Goal: Information Seeking & Learning: Find specific fact

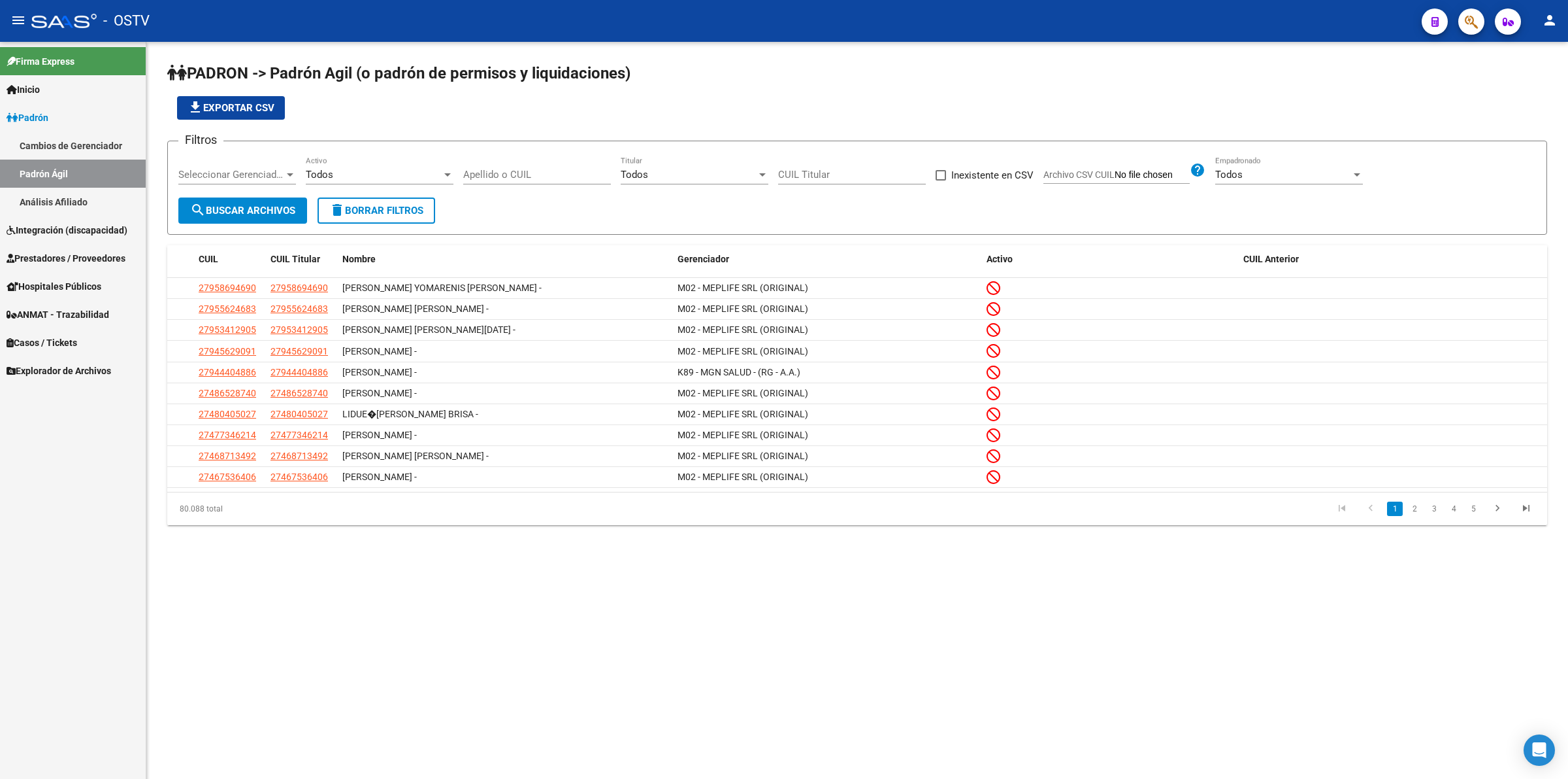
click at [433, 123] on app-list-header "PADRON -> Padrón Agil ([PERSON_NAME] de permisos y liquidaciones) file_download…" at bounding box center [857, 149] width 1380 height 172
click at [111, 112] on link "Padrón" at bounding box center [73, 117] width 145 height 28
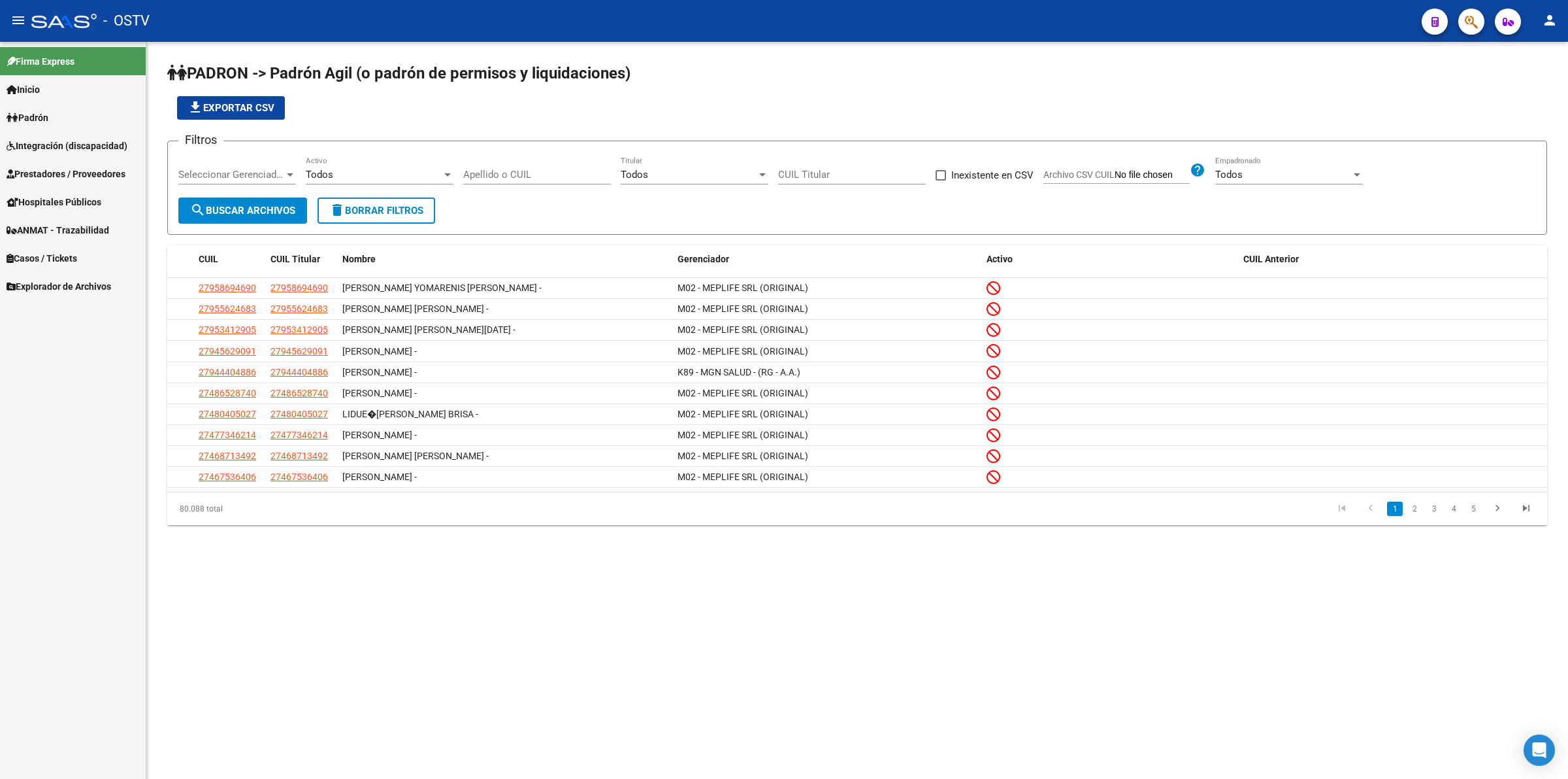
click at [172, 172] on form "Filtros Seleccionar Gerenciador Seleccionar Gerenciador Todos Activo Apellido o…" at bounding box center [857, 188] width 1380 height 94
click at [186, 174] on span "Seleccionar Gerenciador" at bounding box center [231, 174] width 106 height 12
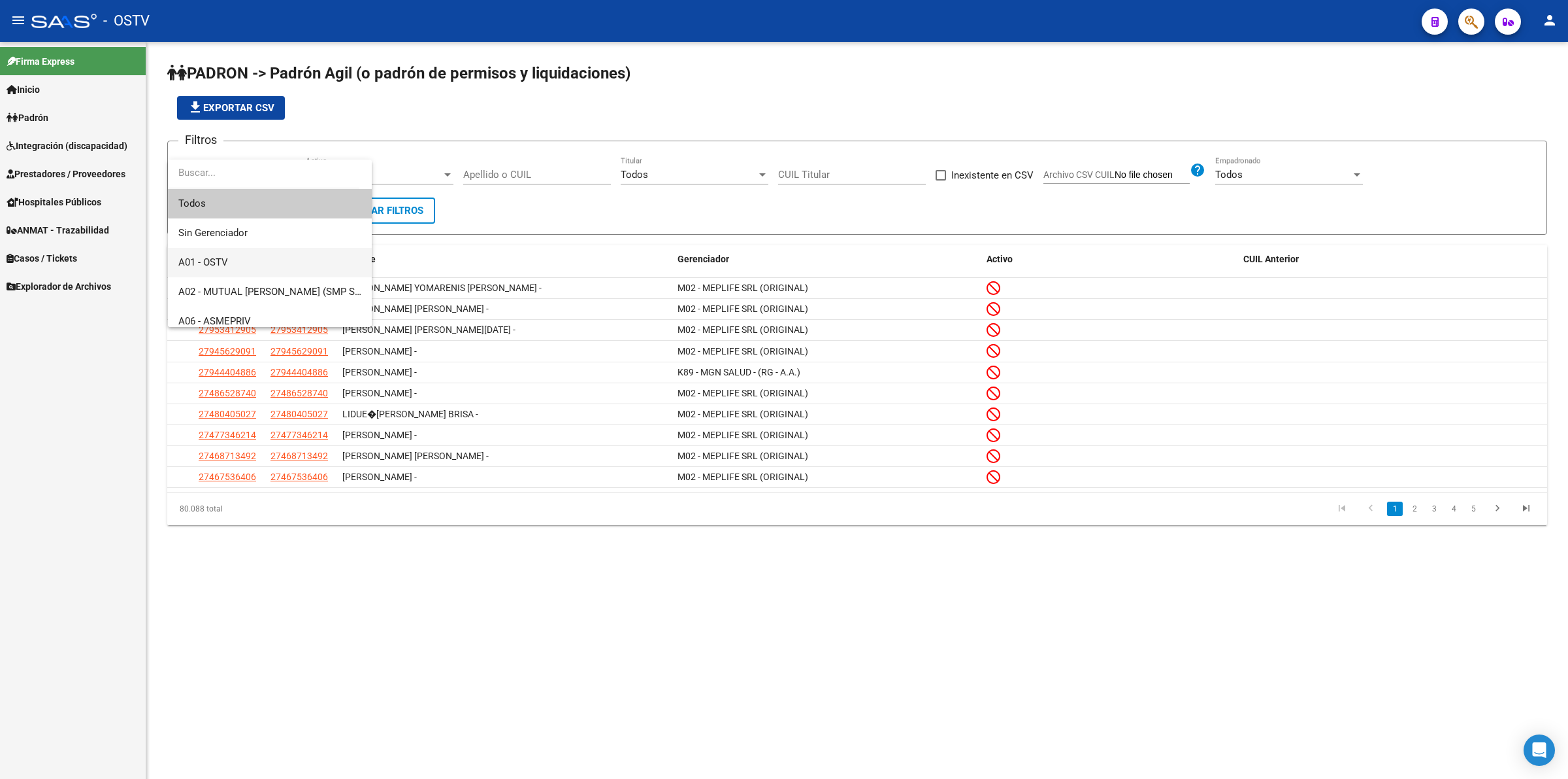
click at [233, 263] on span "A01 - OSTV" at bounding box center [269, 263] width 183 height 30
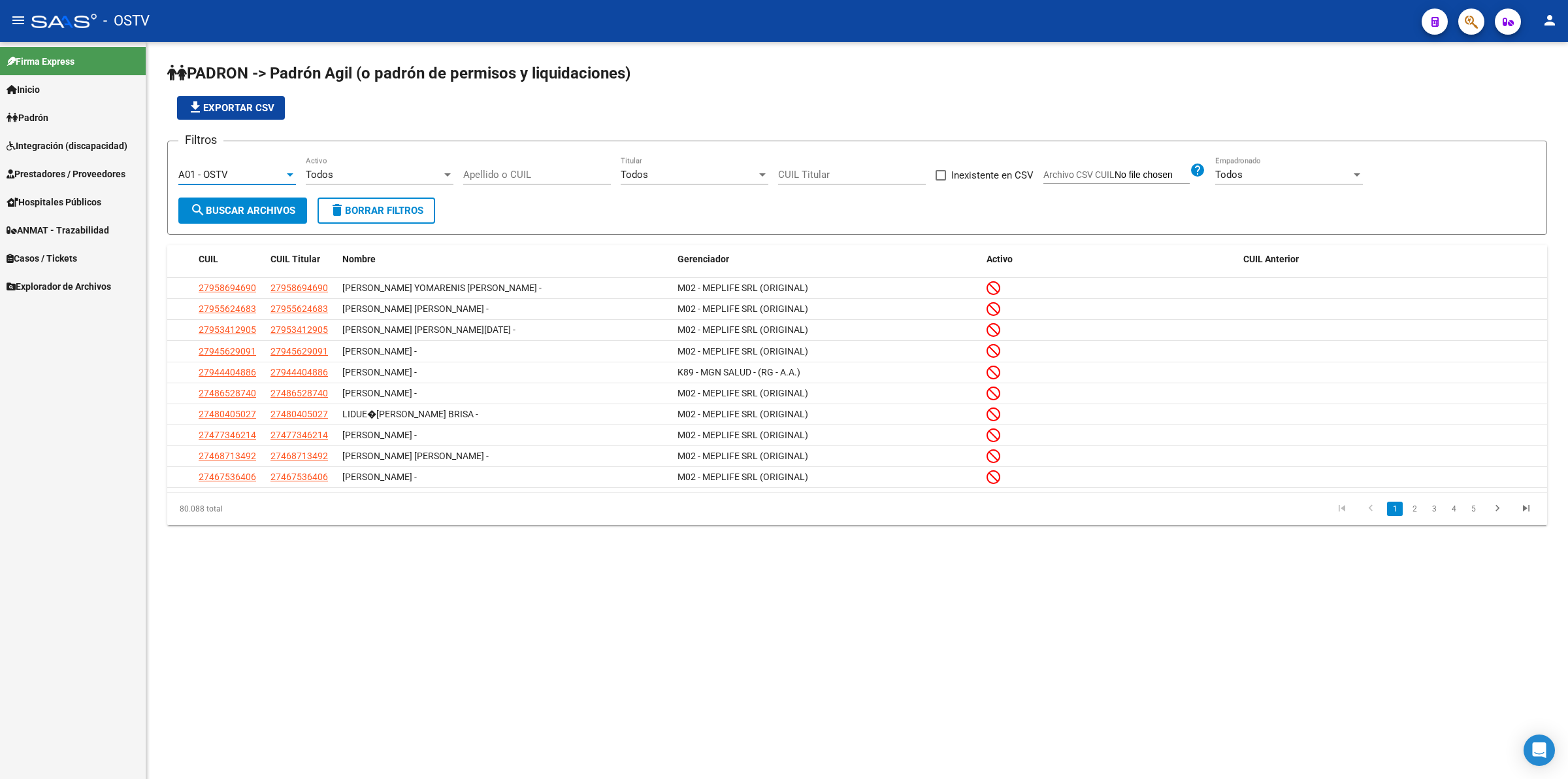
click at [443, 172] on div at bounding box center [447, 174] width 12 height 11
click at [405, 208] on span "Si" at bounding box center [379, 203] width 148 height 30
click at [232, 207] on span "search Buscar Archivos" at bounding box center [242, 210] width 105 height 12
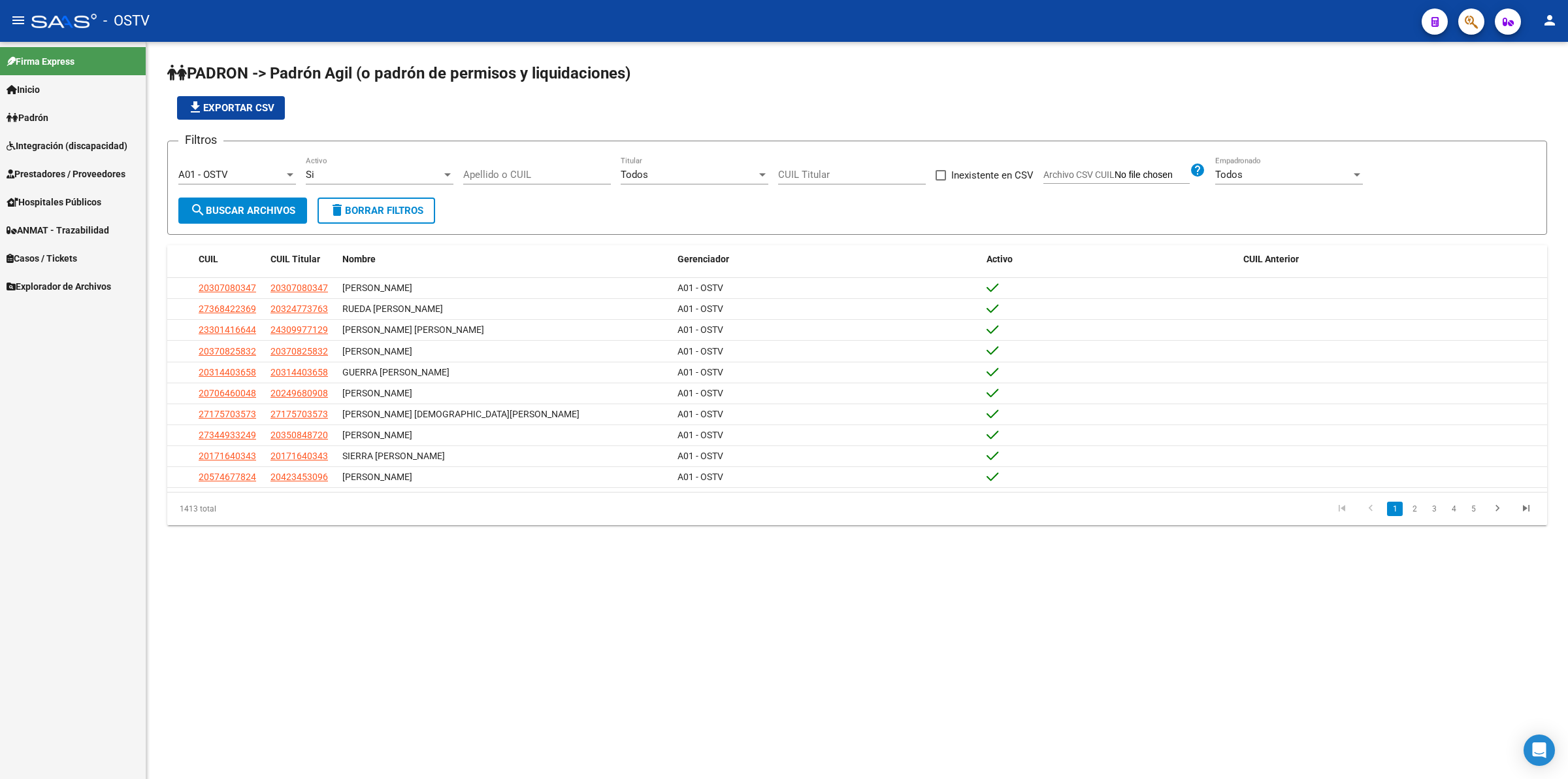
click at [572, 98] on div "file_download Exportar CSV" at bounding box center [857, 108] width 1380 height 23
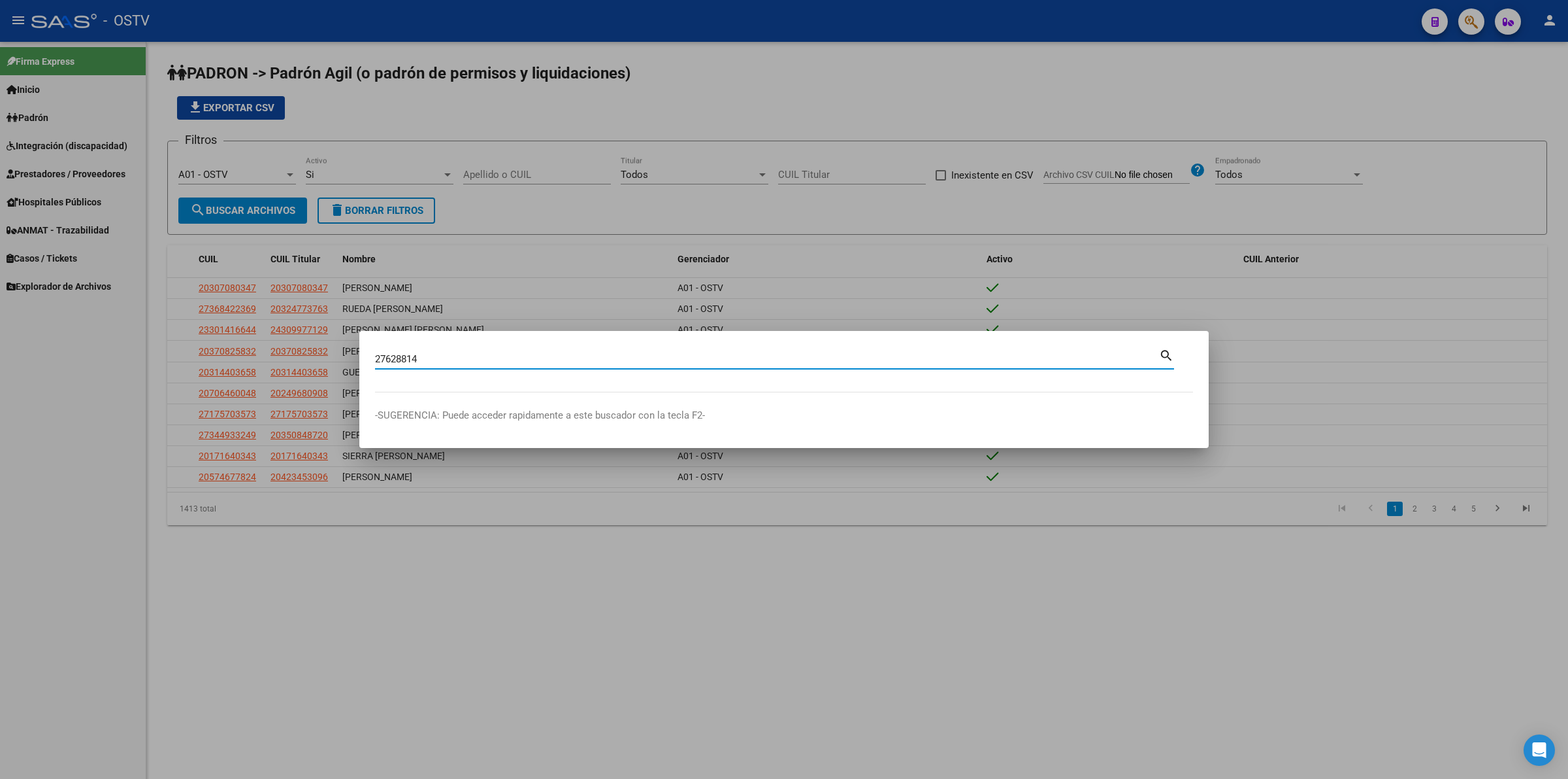
type input "27628814"
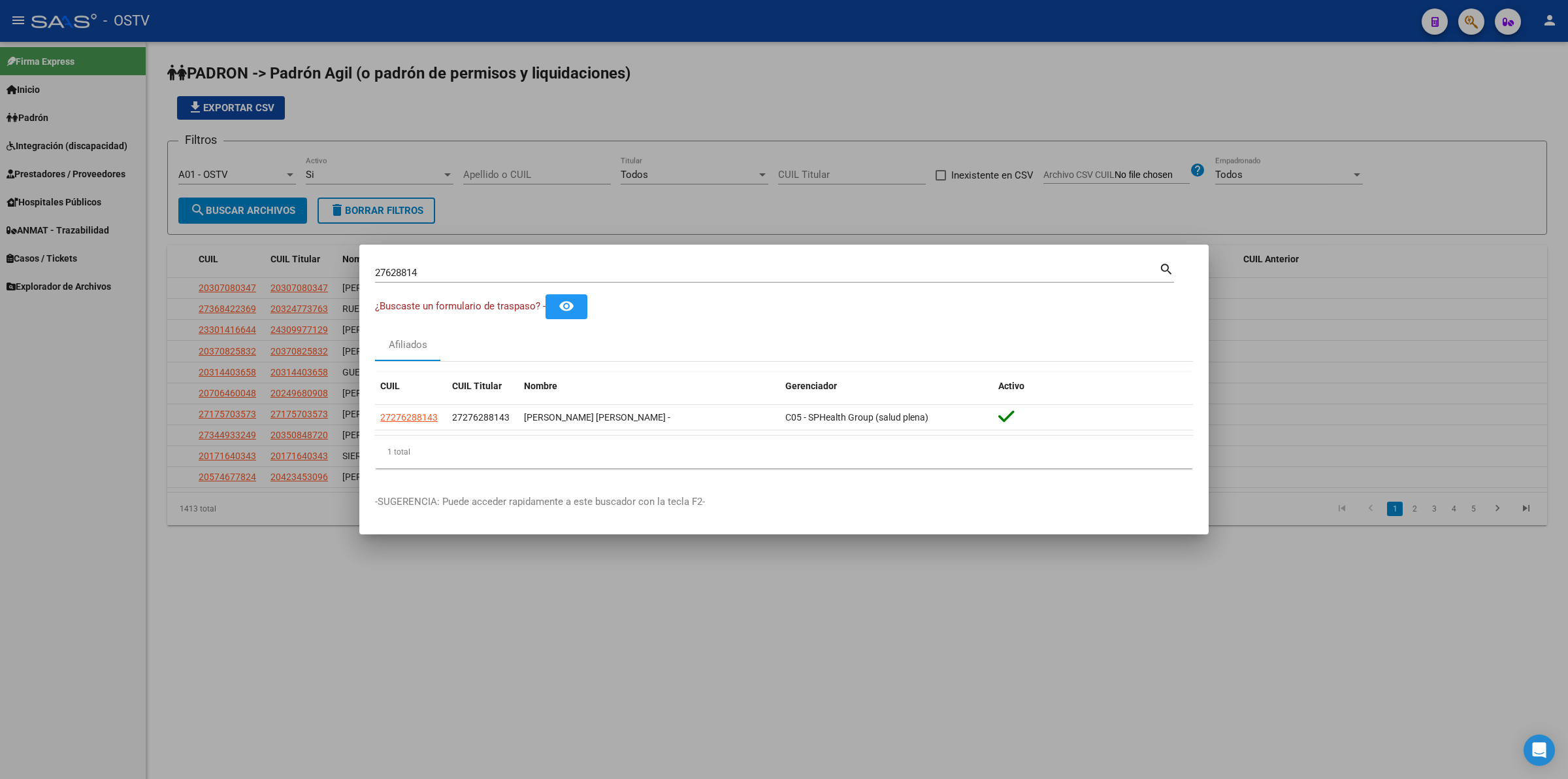
click at [320, 456] on div at bounding box center [784, 390] width 1568 height 779
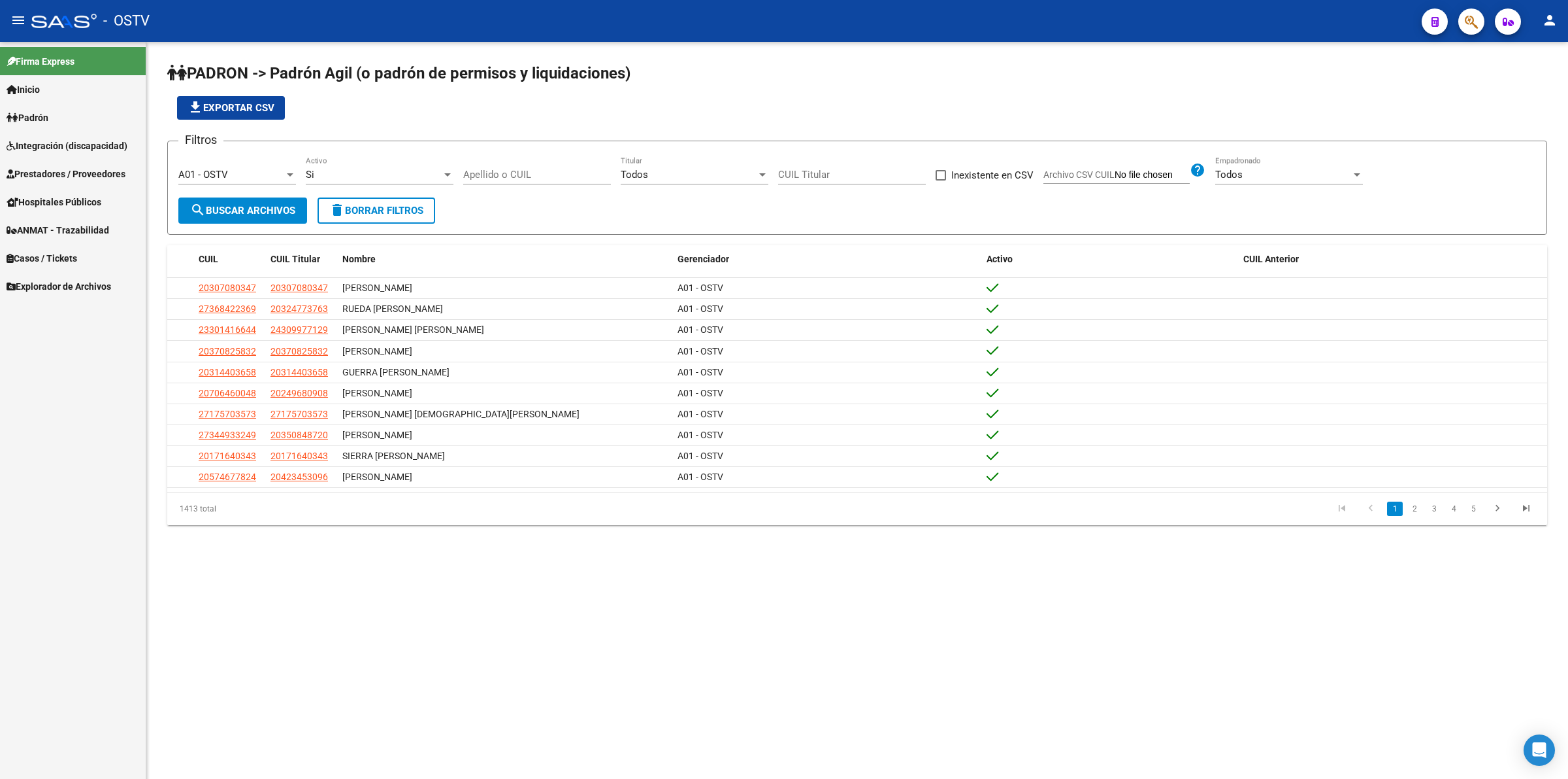
click at [102, 174] on span "Prestadores / Proveedores" at bounding box center [66, 174] width 119 height 14
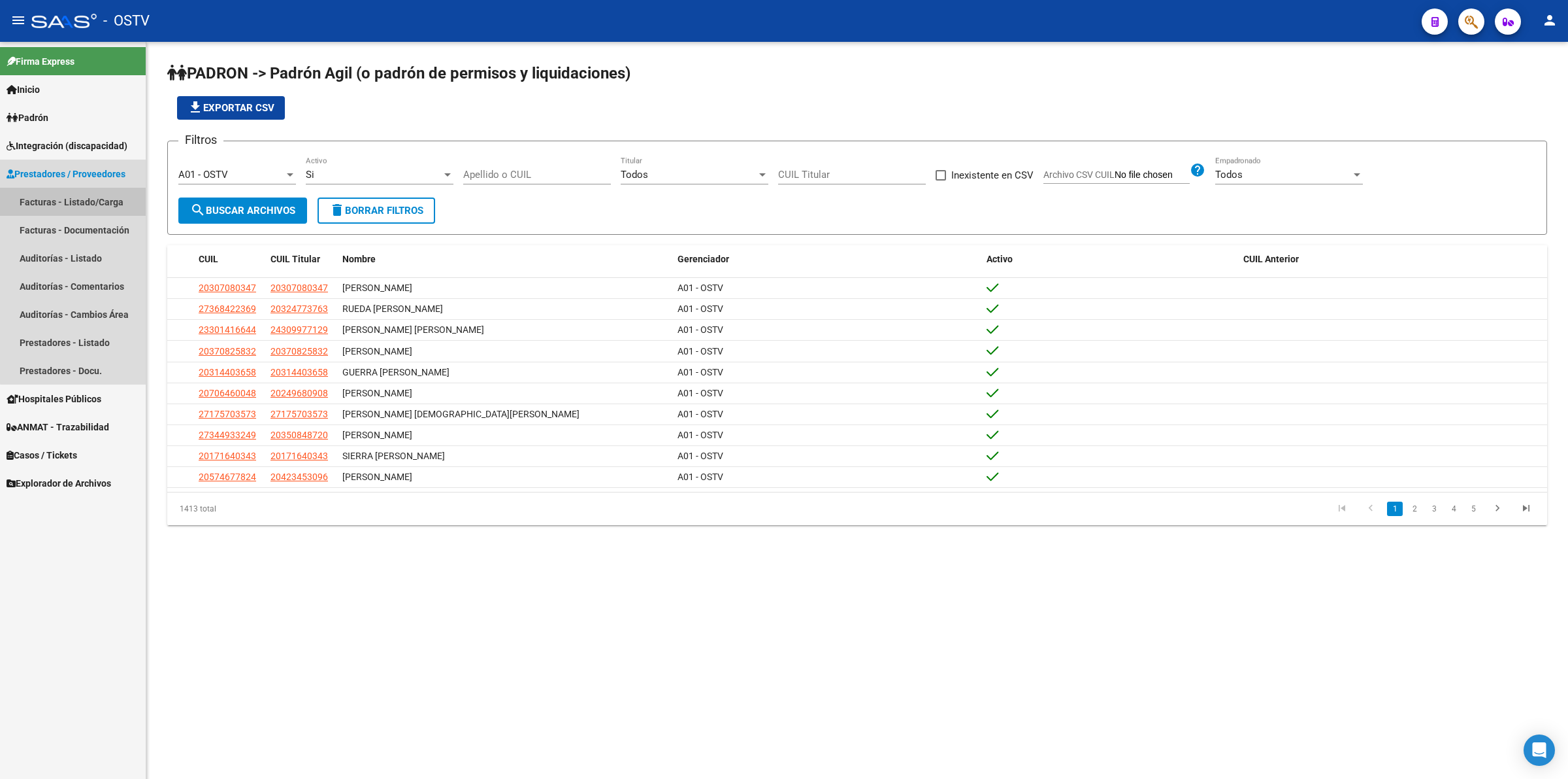
click at [86, 200] on link "Facturas - Listado/Carga" at bounding box center [73, 202] width 145 height 28
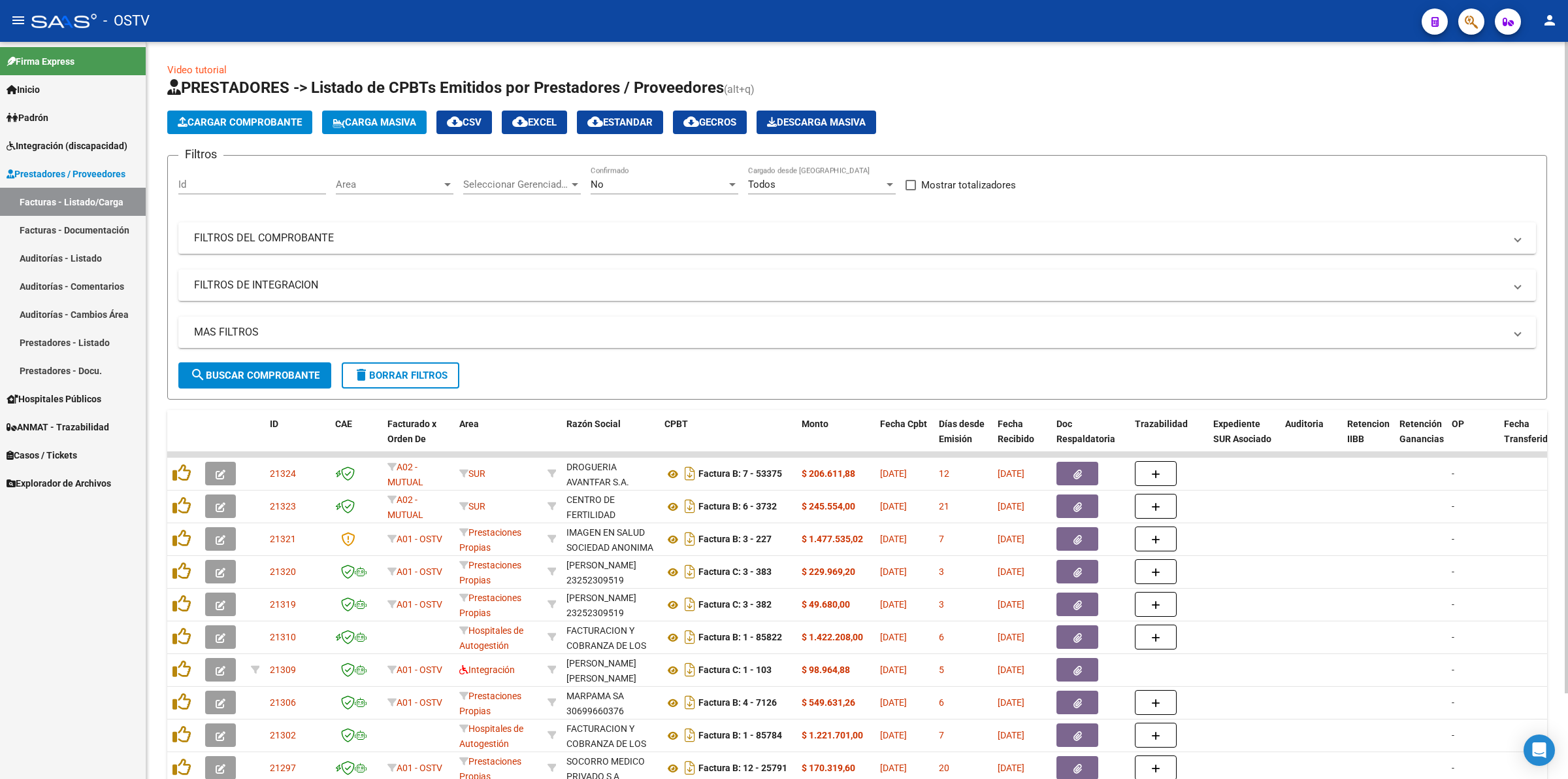
click at [627, 193] on div "No Confirmado" at bounding box center [665, 180] width 148 height 28
drag, startPoint x: 617, startPoint y: 128, endPoint x: 463, endPoint y: 190, distance: 166.0
click at [617, 127] on span "Todos" at bounding box center [665, 125] width 148 height 30
click at [294, 236] on mat-panel-title "FILTROS DEL COMPROBANTE" at bounding box center [850, 237] width 1311 height 14
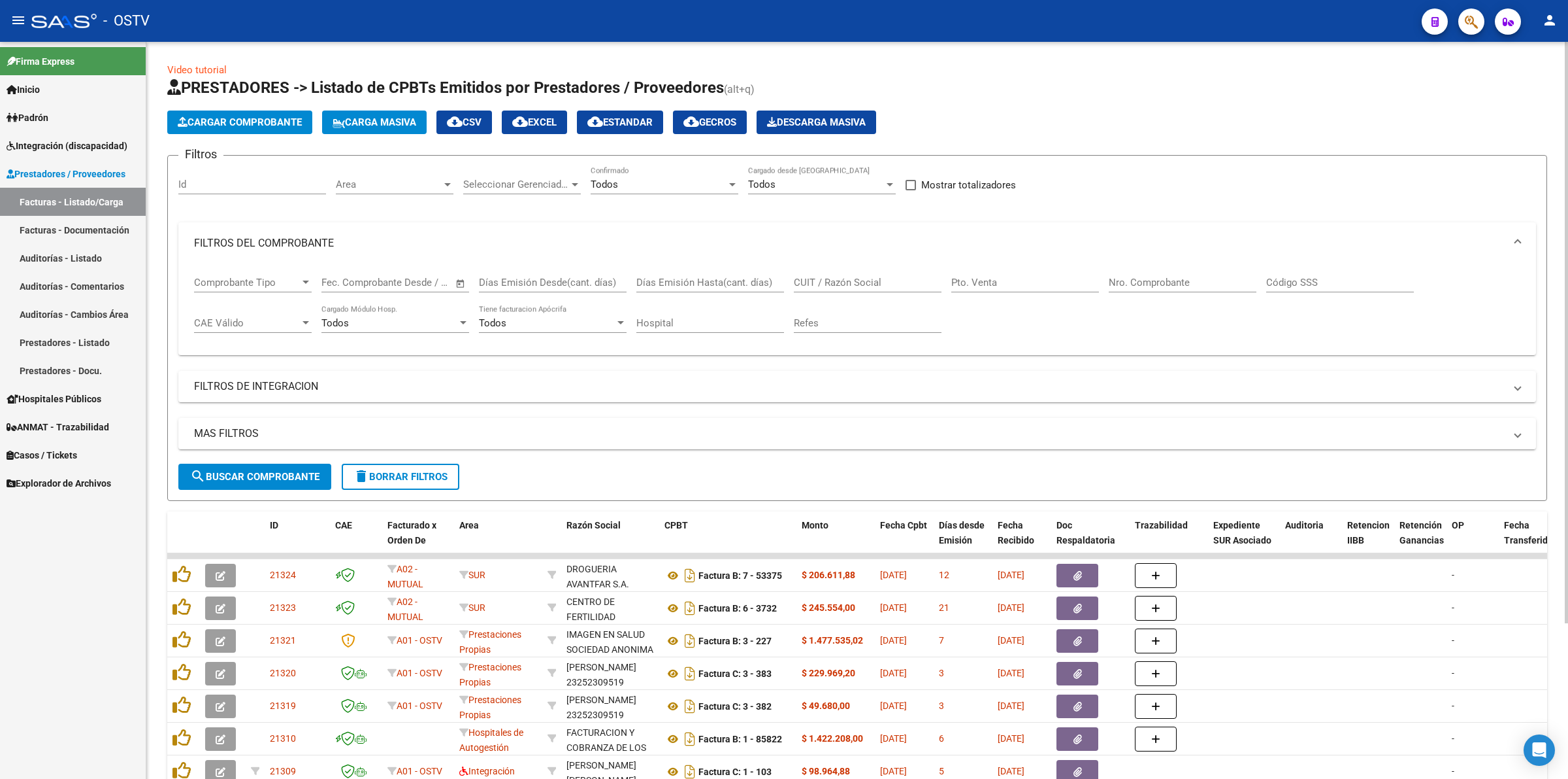
click at [841, 282] on input "CUIT / Razón Social" at bounding box center [868, 282] width 148 height 12
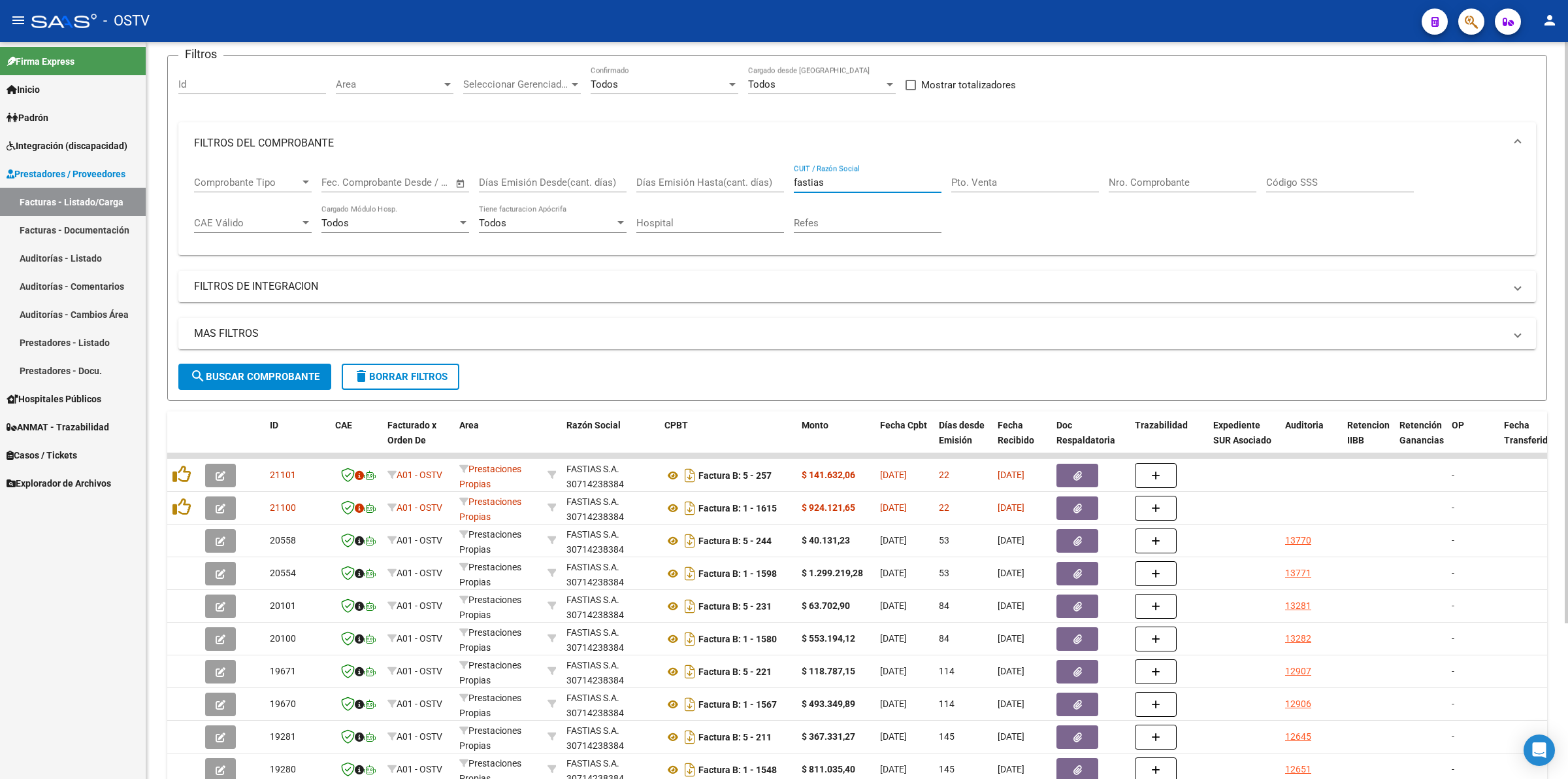
scroll to position [197, 0]
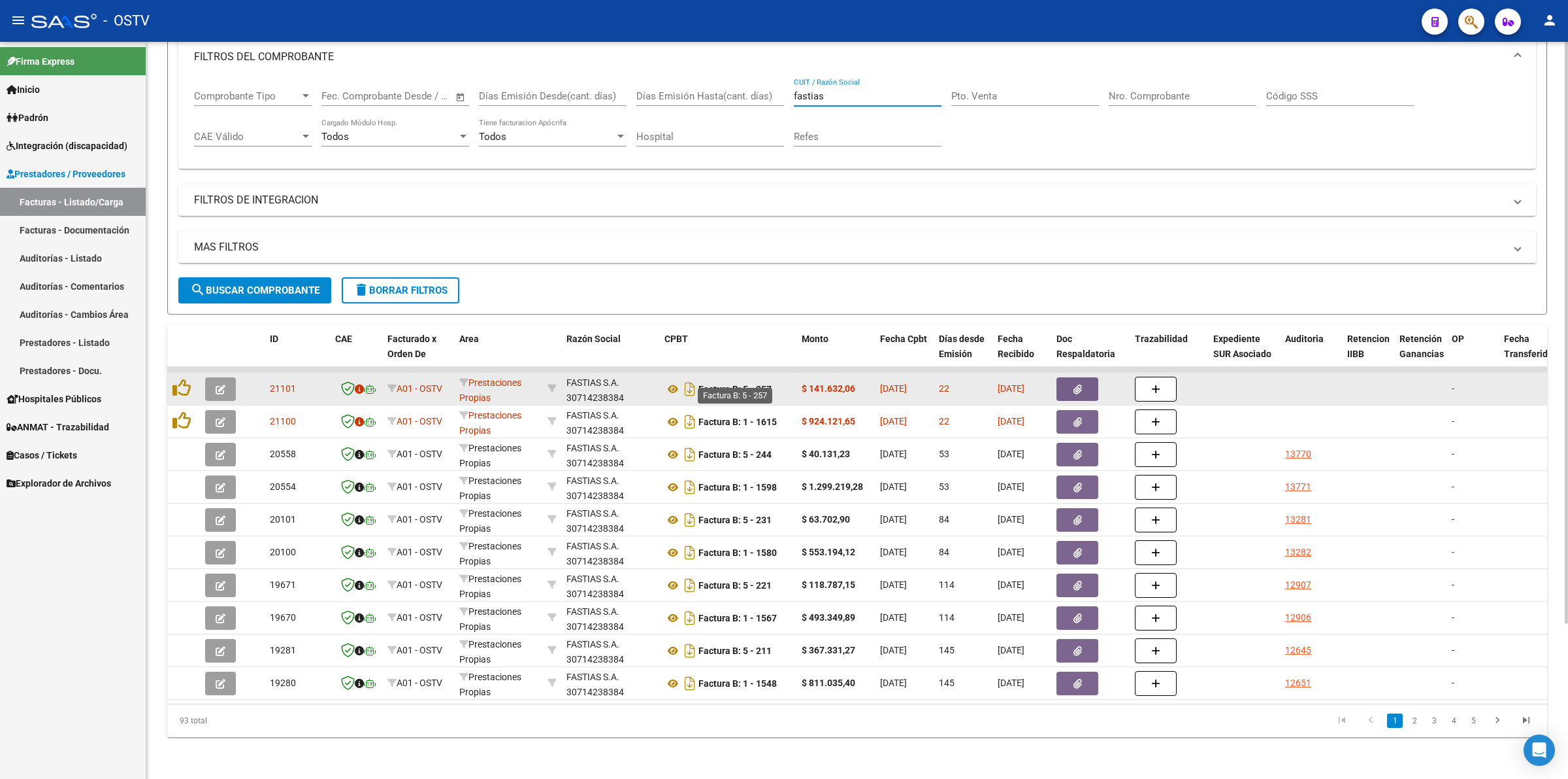
type input "fastias"
drag, startPoint x: 778, startPoint y: 378, endPoint x: 704, endPoint y: 375, distance: 74.1
click at [704, 379] on div "Factura B: 5 - 257" at bounding box center [727, 389] width 126 height 21
click at [892, 383] on span "[DATE]" at bounding box center [894, 388] width 26 height 11
click at [1072, 381] on button "button" at bounding box center [1077, 389] width 42 height 23
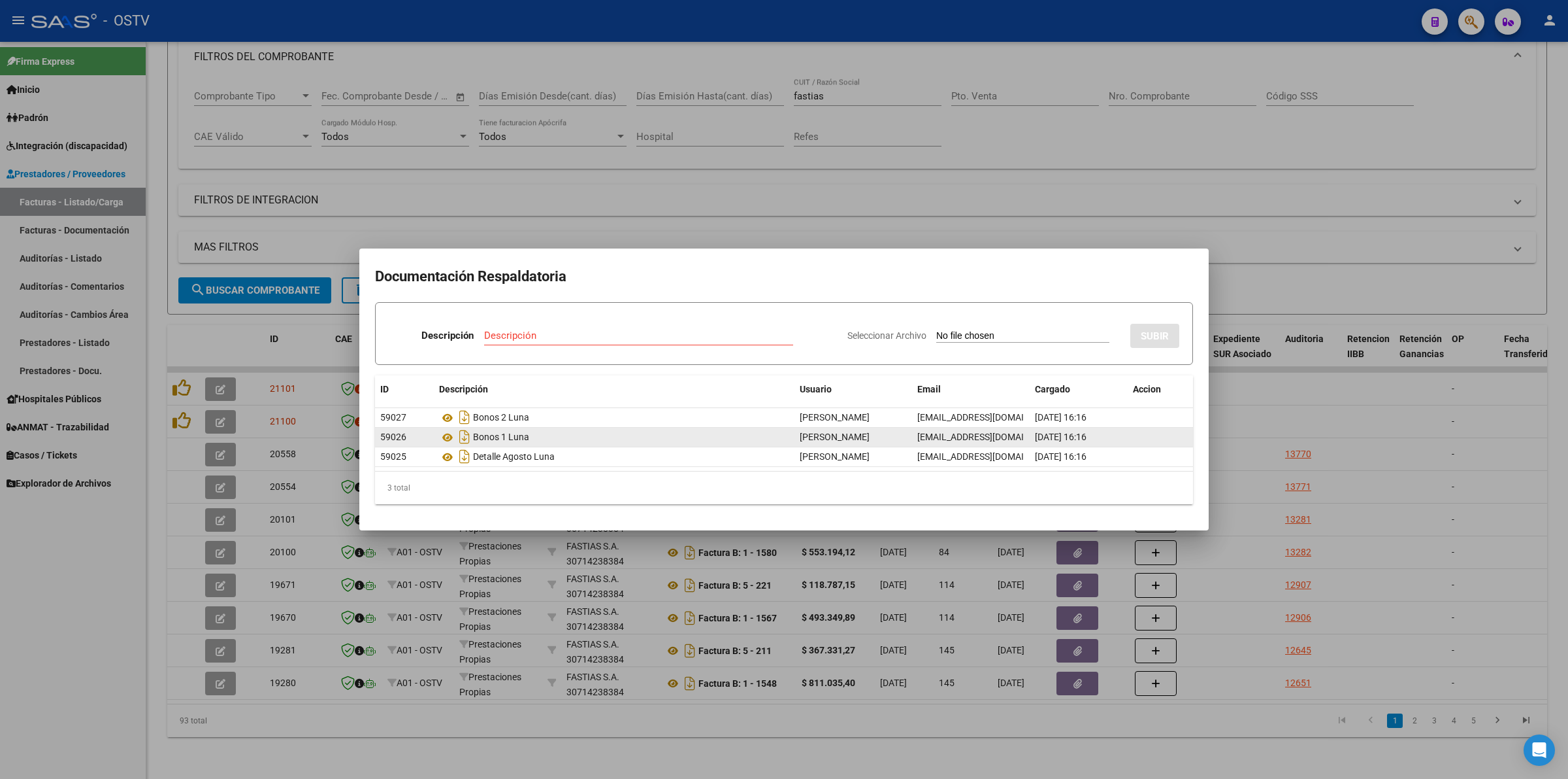
drag, startPoint x: 536, startPoint y: 438, endPoint x: 510, endPoint y: 438, distance: 26.0
click at [510, 438] on div "Bonos 1 Luna" at bounding box center [614, 436] width 350 height 21
click at [439, 438] on icon at bounding box center [447, 437] width 17 height 16
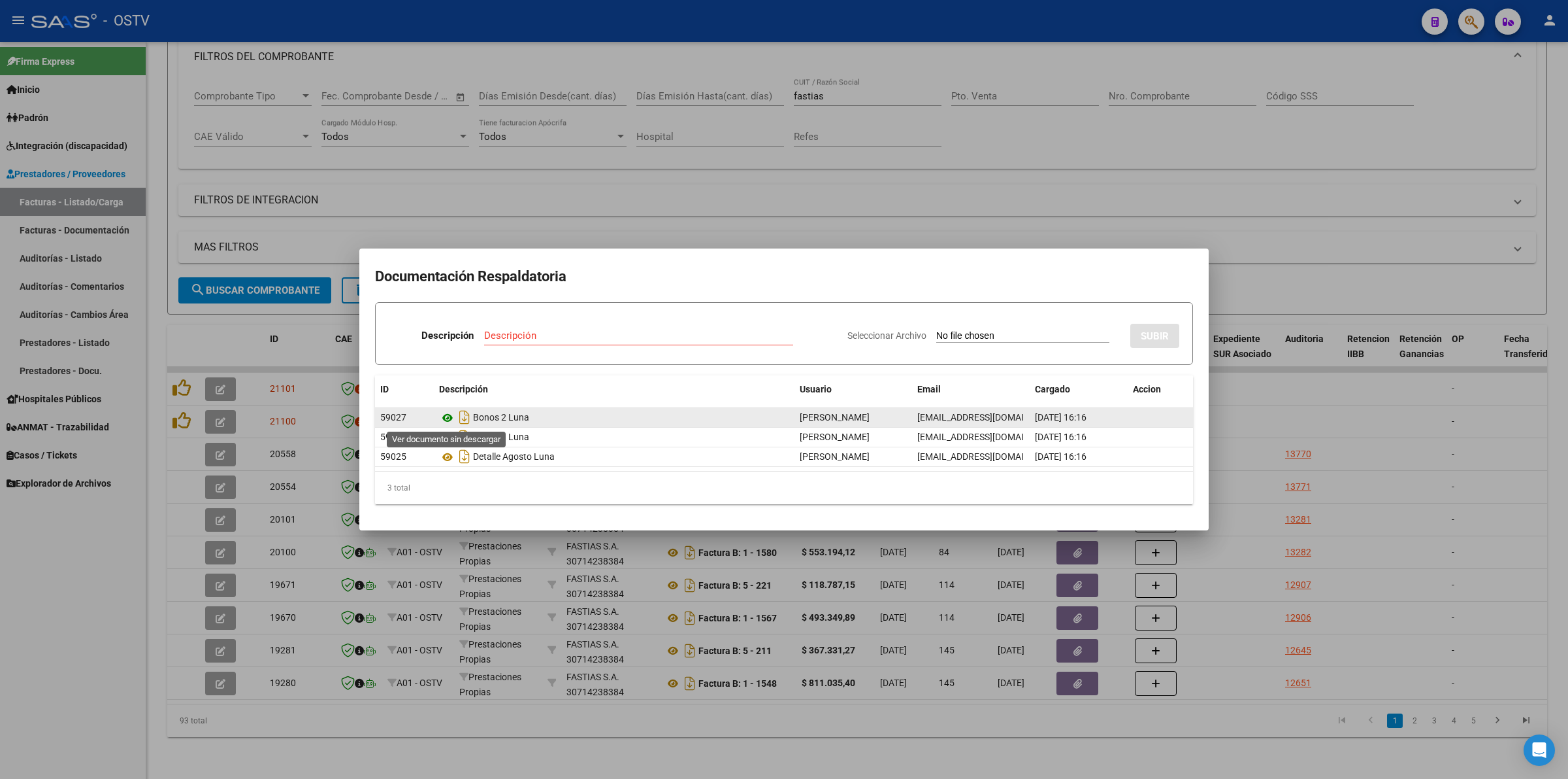
click at [450, 416] on icon at bounding box center [447, 418] width 17 height 16
click at [556, 134] on div at bounding box center [784, 390] width 1568 height 779
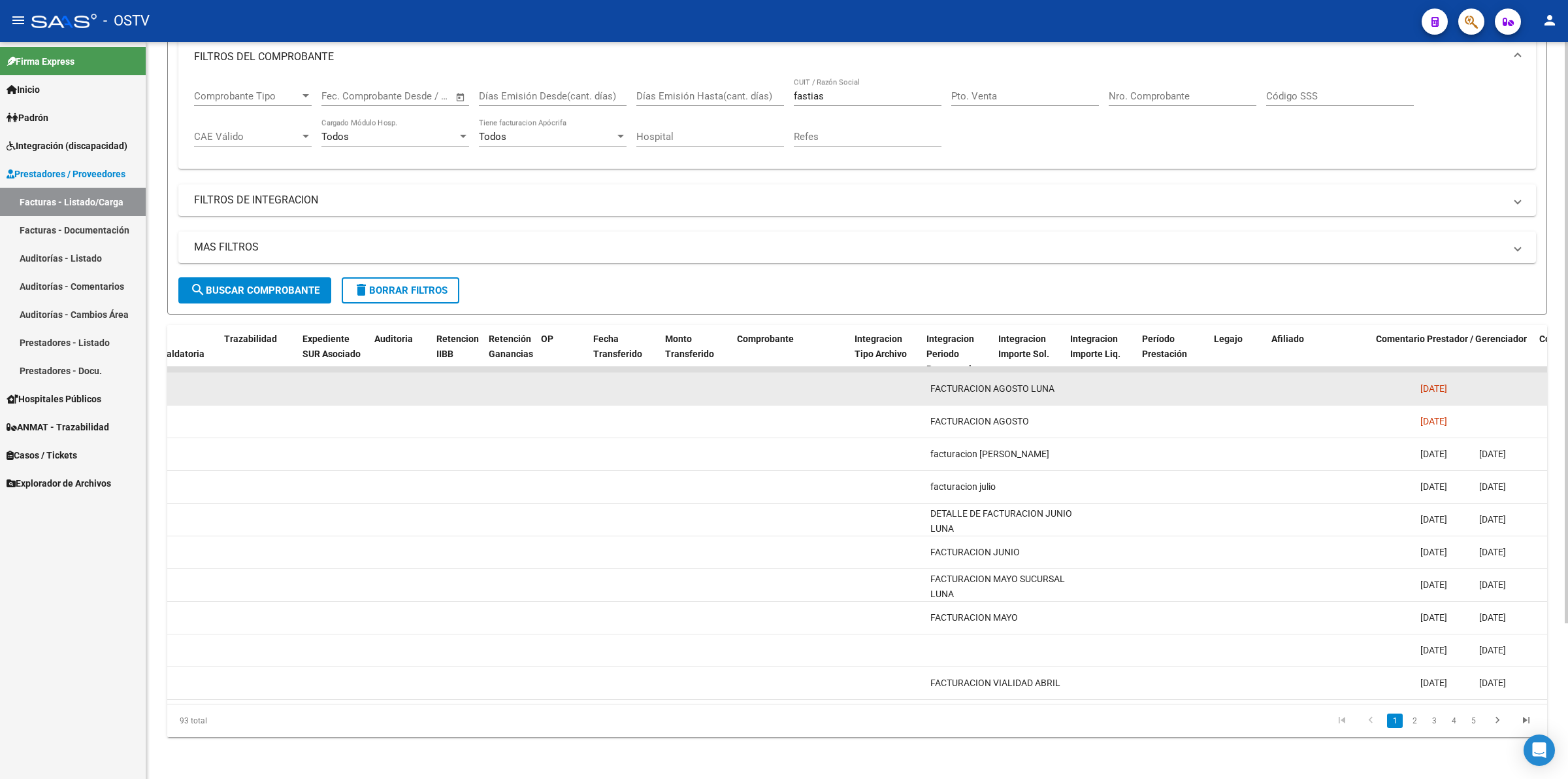
scroll to position [0, 0]
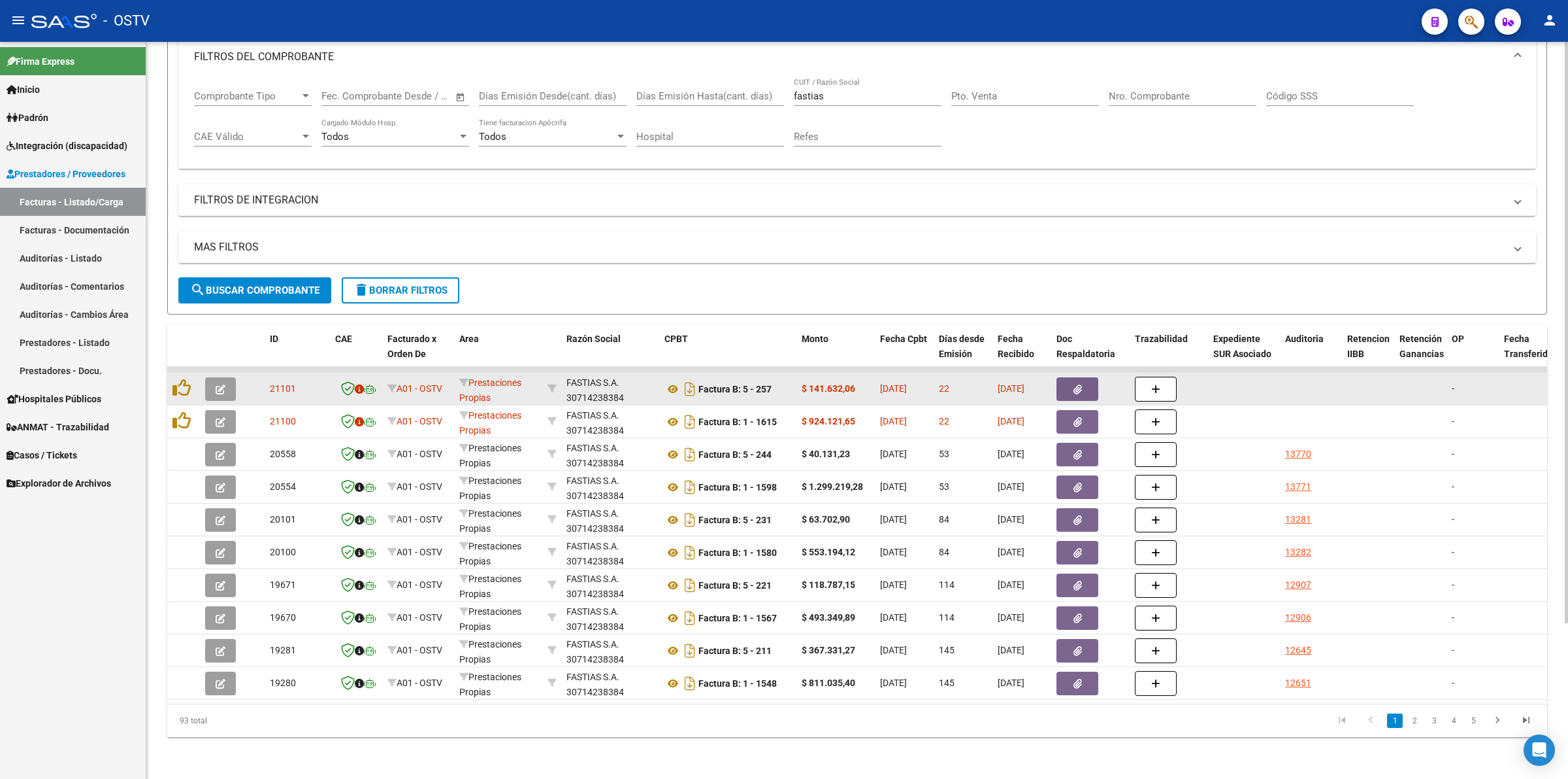
drag, startPoint x: 874, startPoint y: 380, endPoint x: 936, endPoint y: 383, distance: 62.1
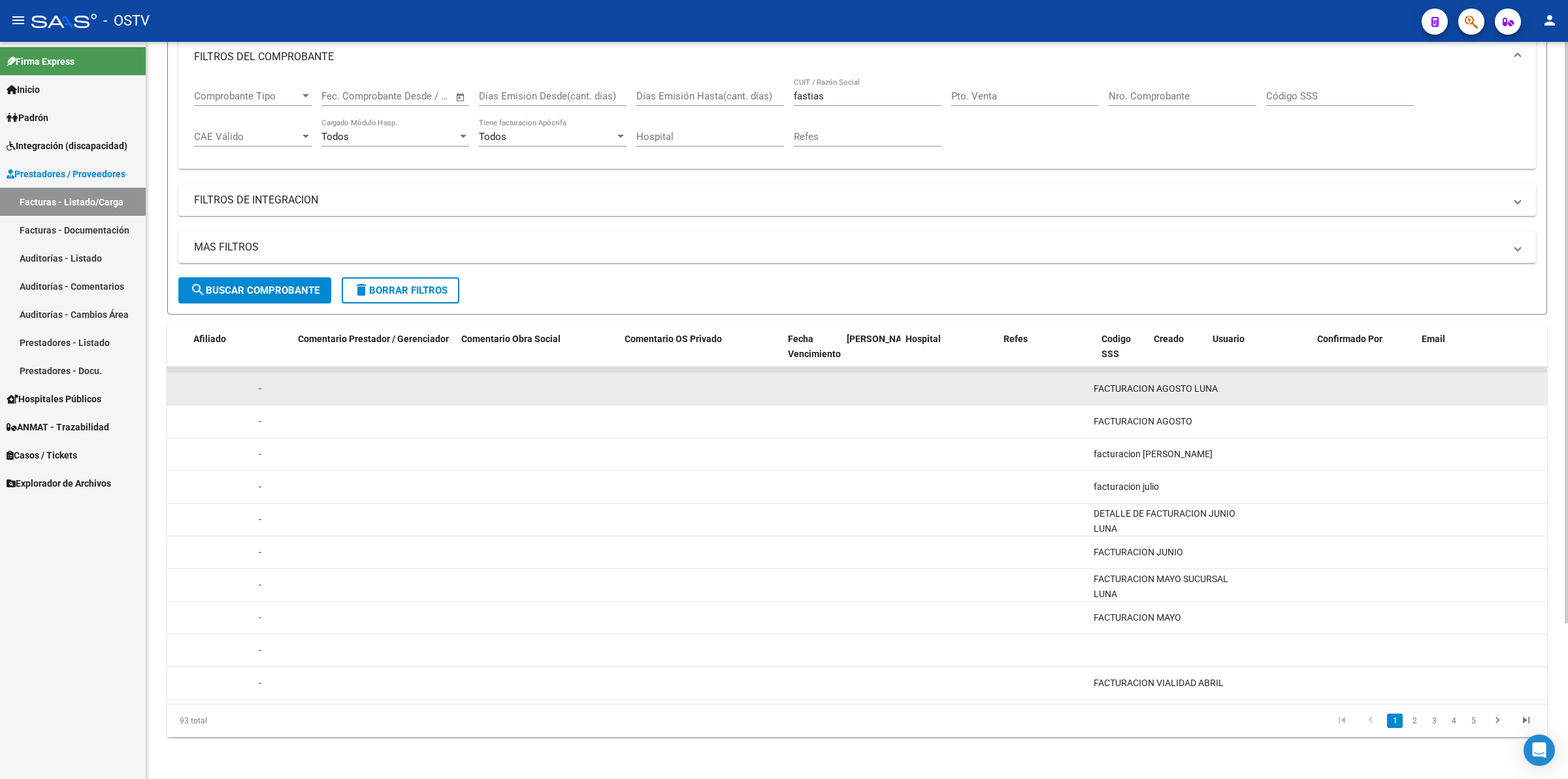
scroll to position [0, 1989]
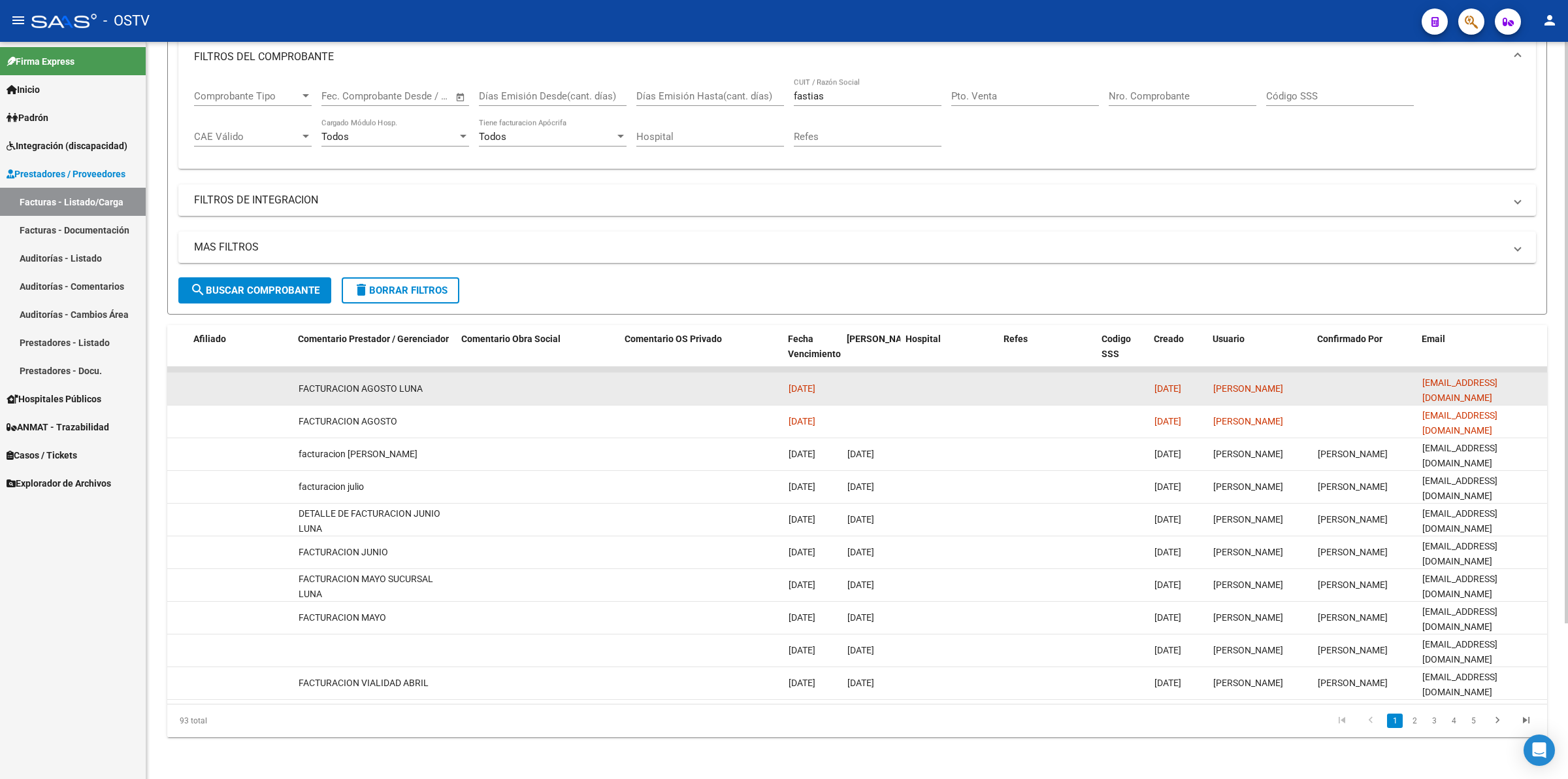
drag, startPoint x: 1275, startPoint y: 381, endPoint x: 1216, endPoint y: 383, distance: 59.0
click at [1216, 383] on div "[PERSON_NAME]" at bounding box center [1261, 389] width 94 height 15
drag, startPoint x: 1174, startPoint y: 376, endPoint x: 1165, endPoint y: 376, distance: 9.0
click at [1165, 383] on span "[DATE]" at bounding box center [1168, 388] width 26 height 11
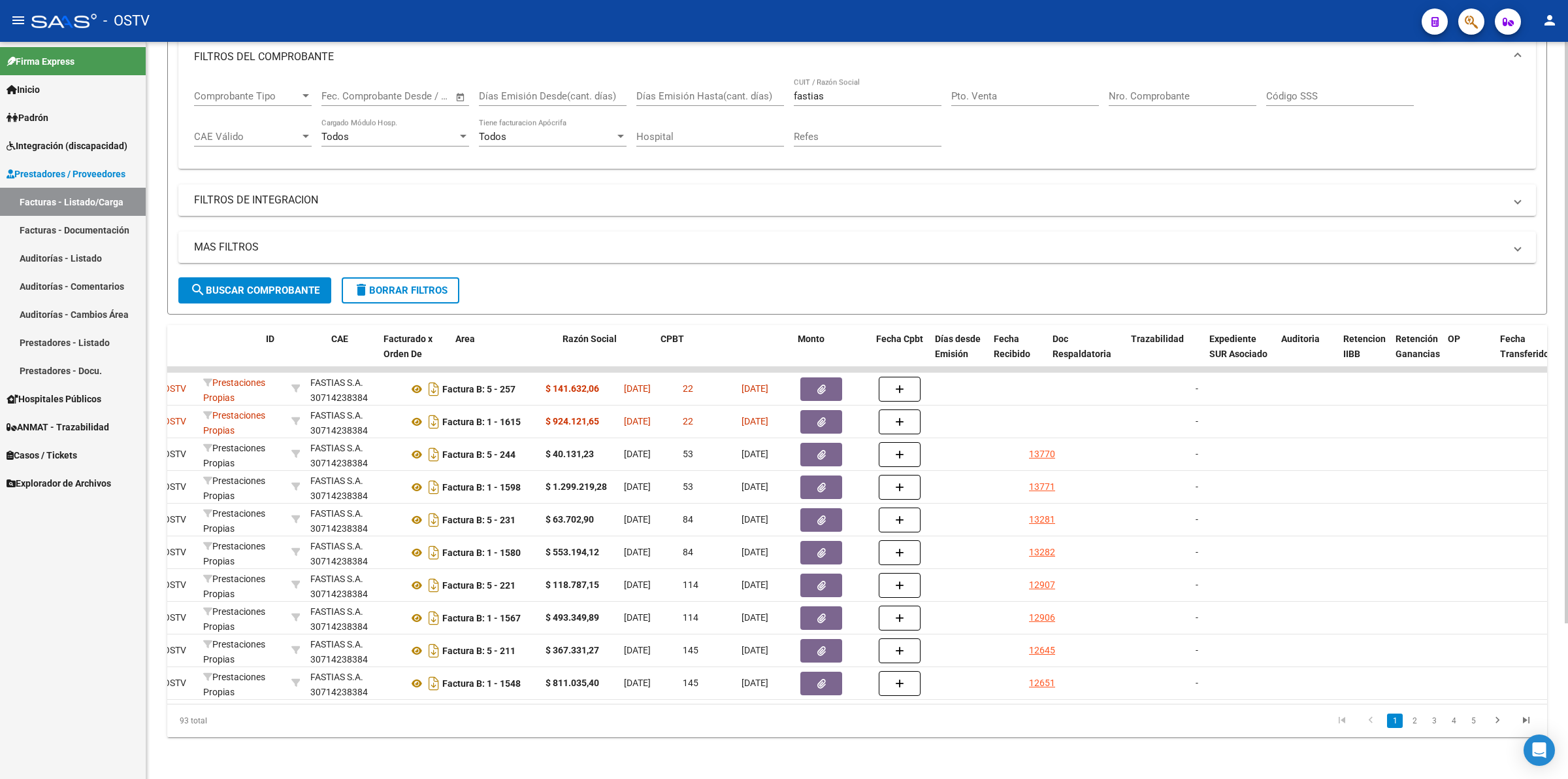
scroll to position [0, 0]
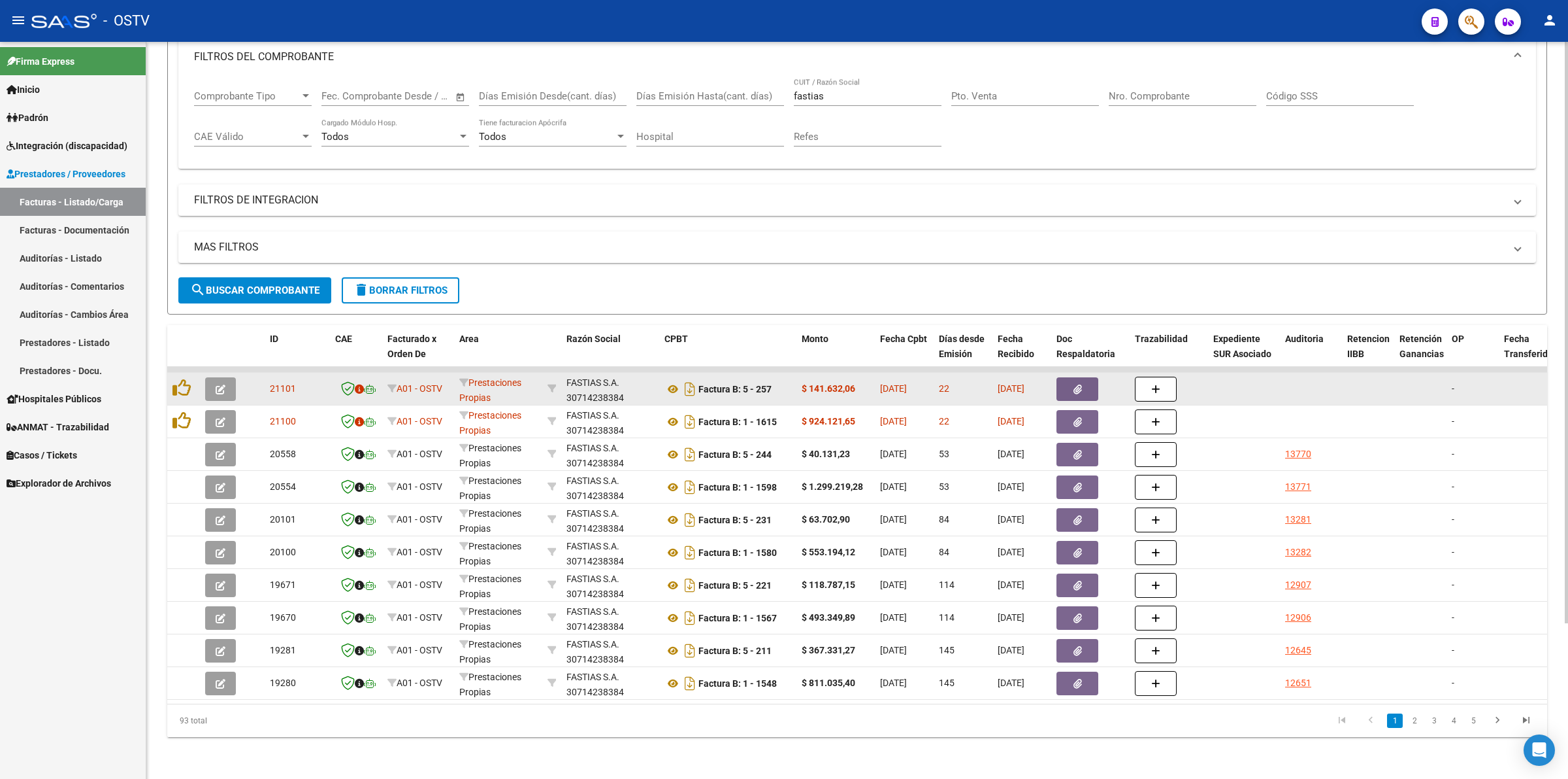
click at [1083, 377] on button "button" at bounding box center [1077, 389] width 42 height 23
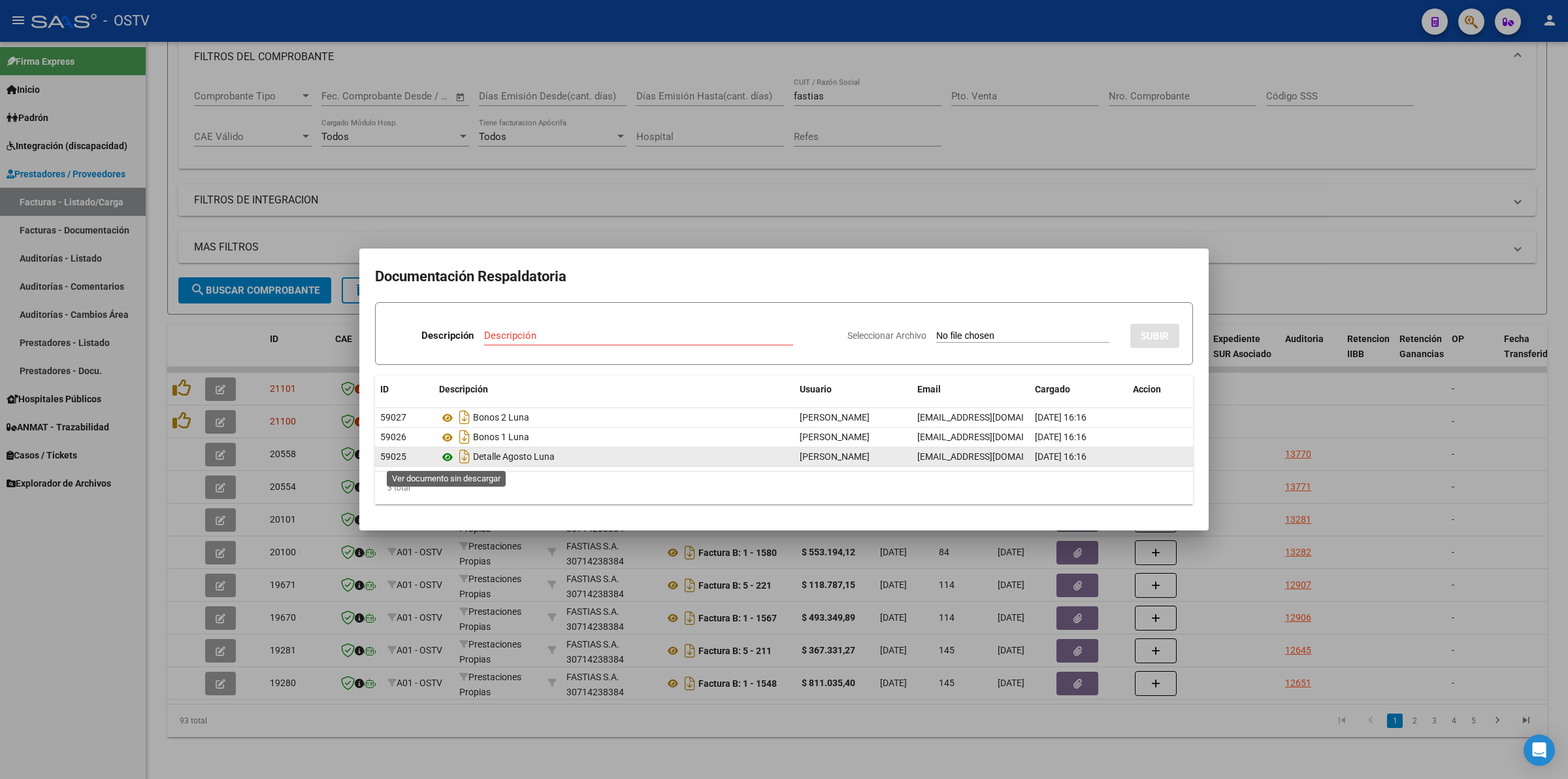
click at [451, 456] on icon at bounding box center [447, 456] width 17 height 16
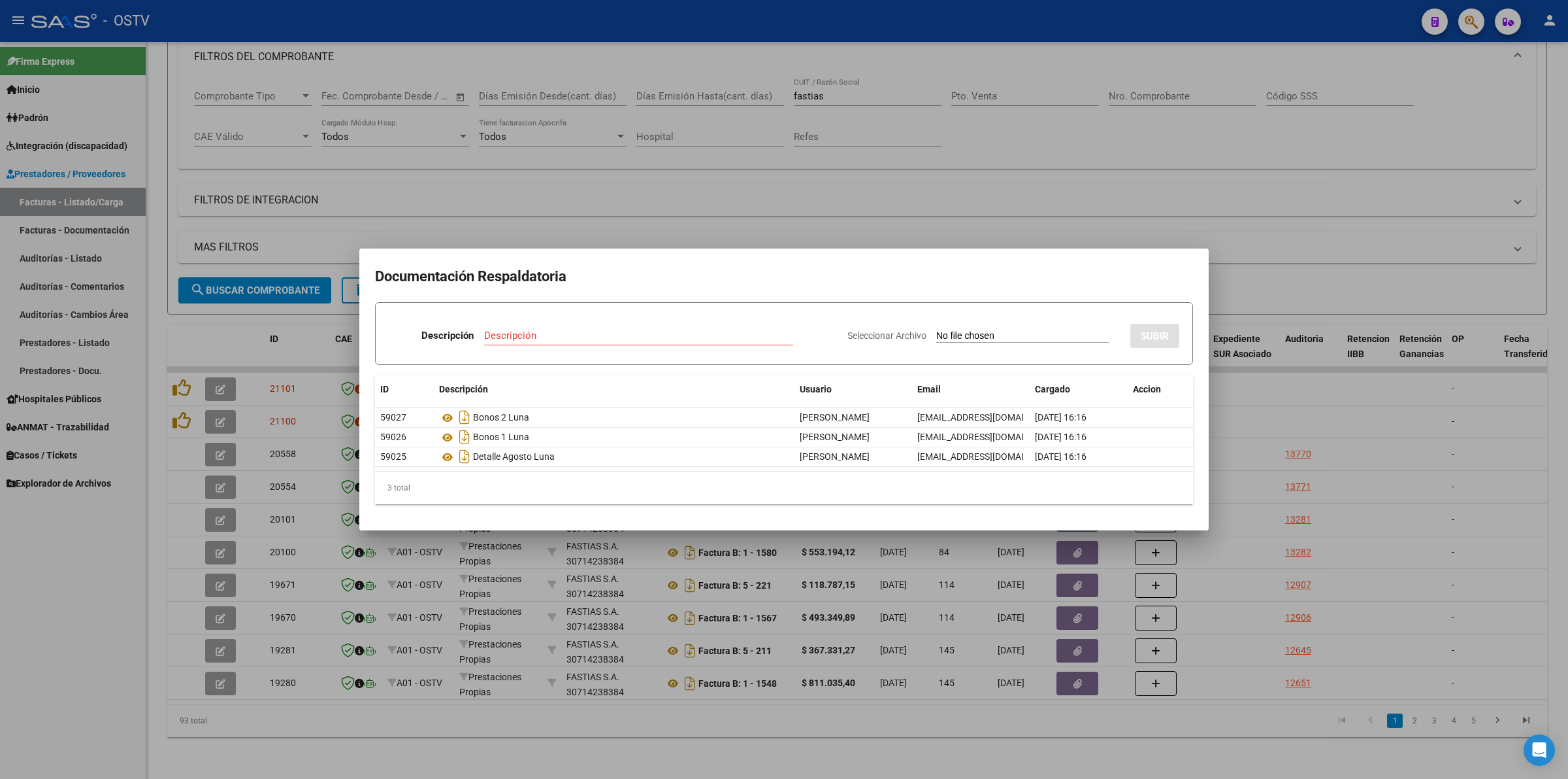
drag, startPoint x: 473, startPoint y: 542, endPoint x: 522, endPoint y: 525, distance: 51.9
click at [474, 542] on div at bounding box center [784, 390] width 1568 height 779
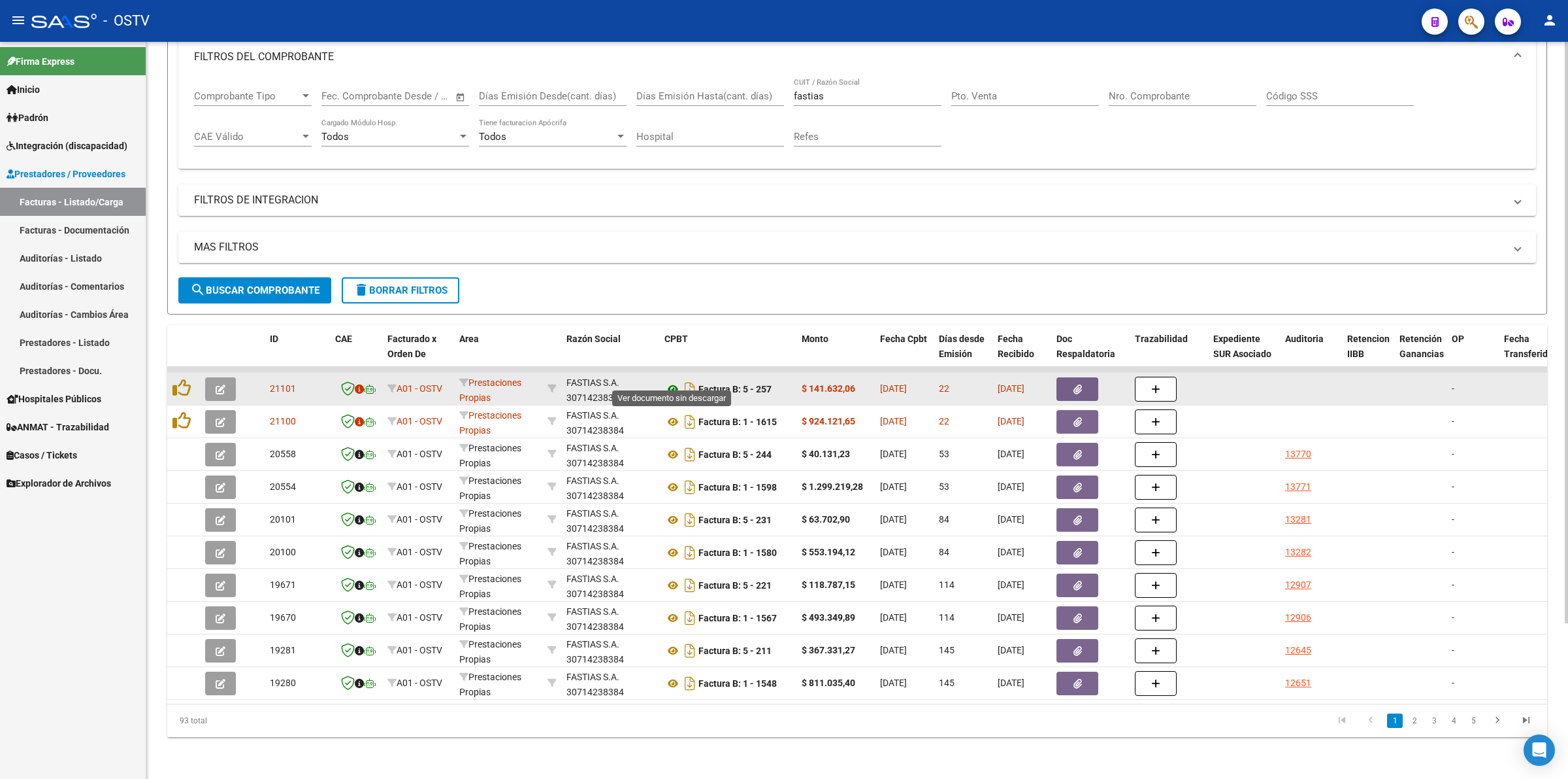
click at [666, 381] on icon at bounding box center [673, 389] width 17 height 16
click at [1079, 385] on icon "button" at bounding box center [1078, 390] width 8 height 10
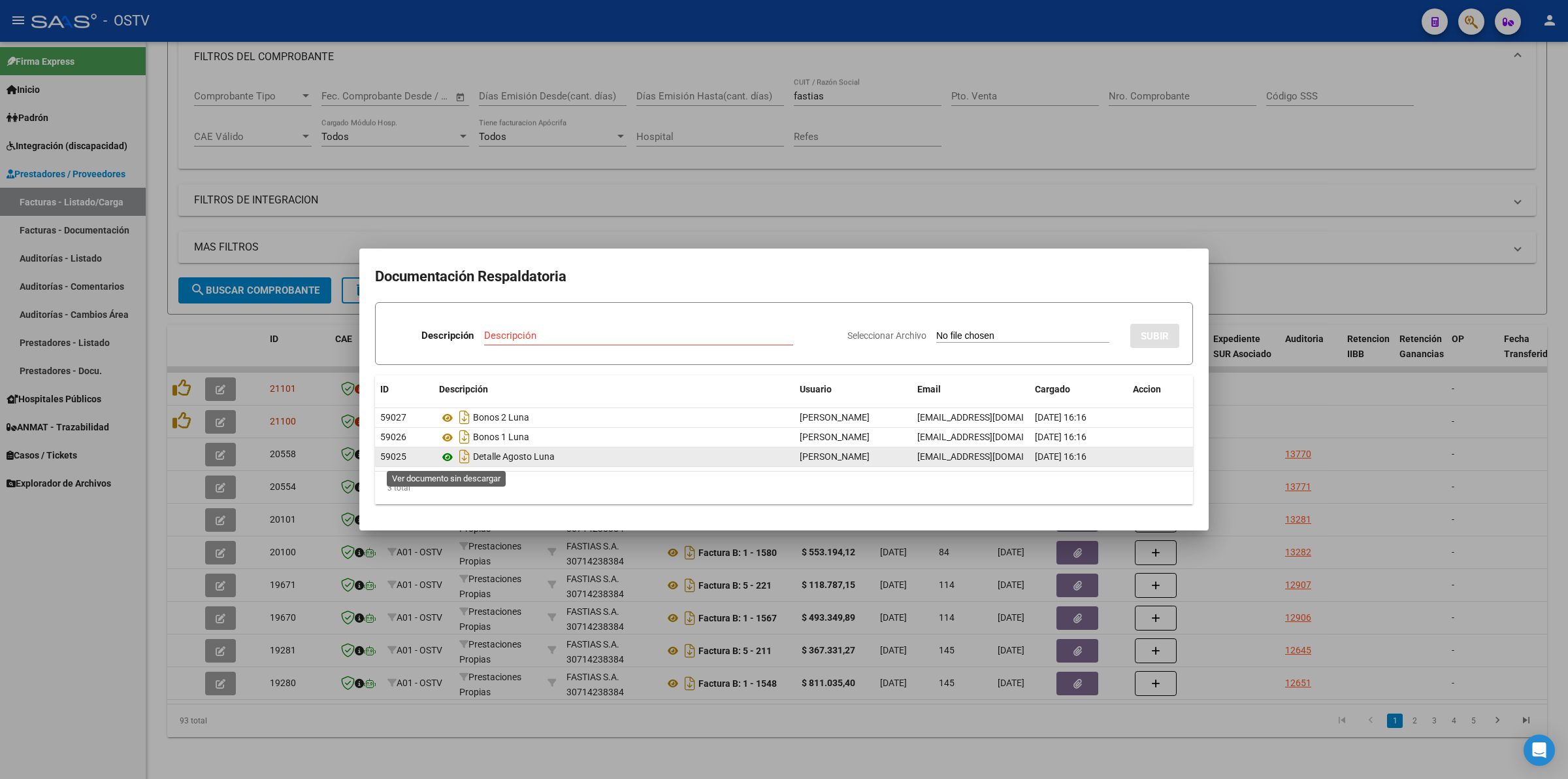
click at [446, 456] on icon at bounding box center [447, 456] width 17 height 16
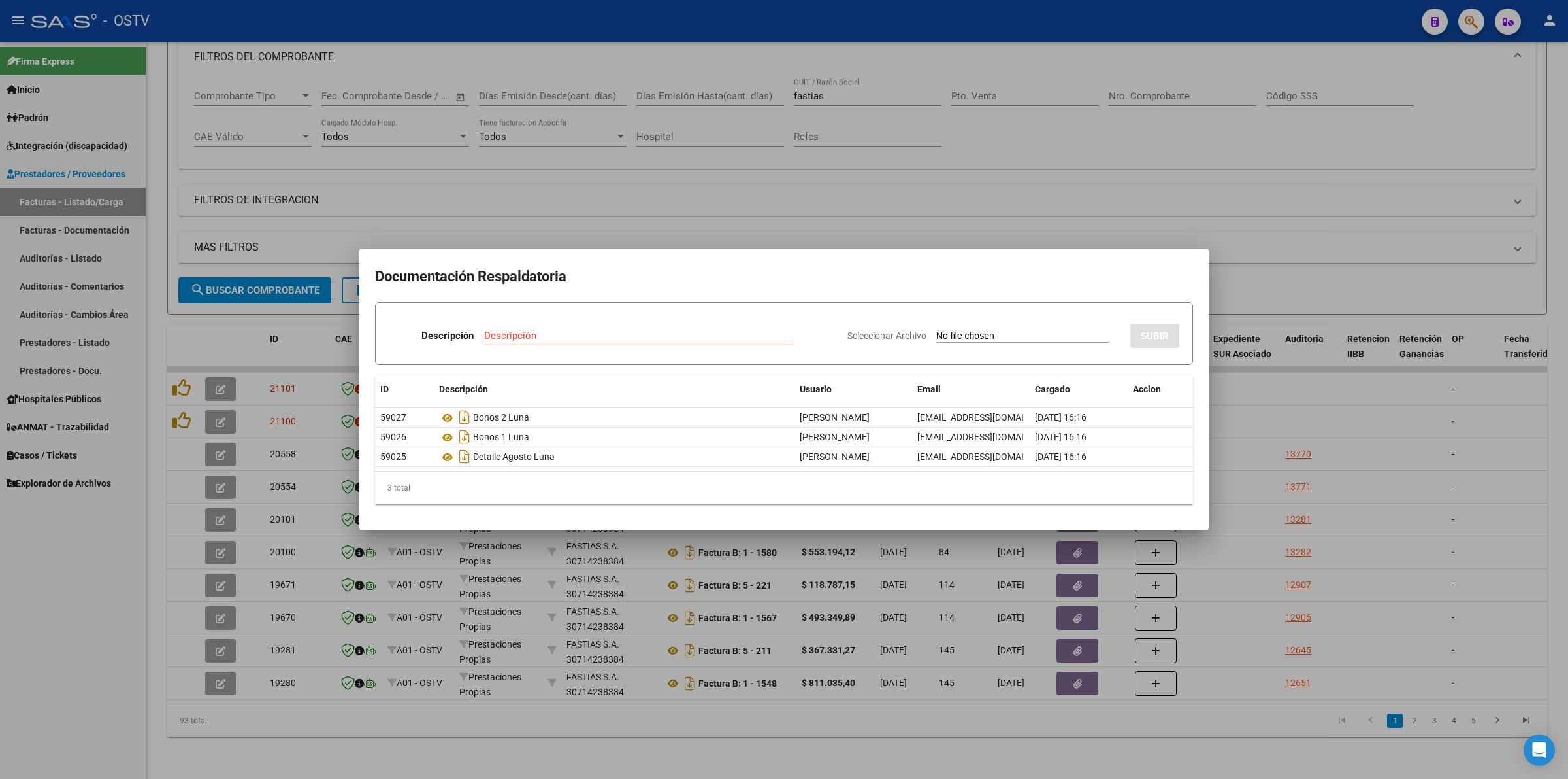
click at [573, 230] on div at bounding box center [784, 390] width 1568 height 779
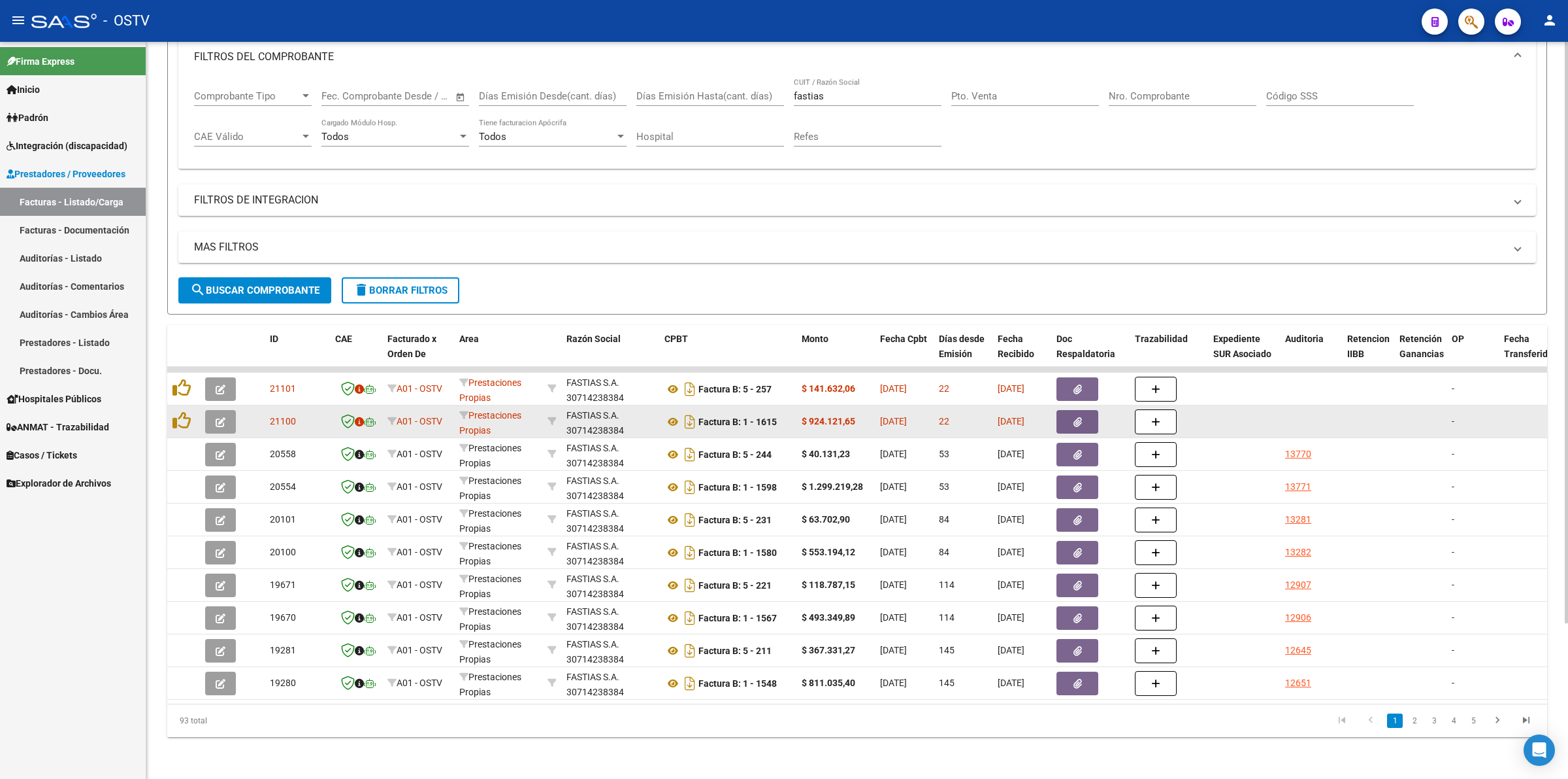
drag, startPoint x: 658, startPoint y: 420, endPoint x: 598, endPoint y: 420, distance: 60.0
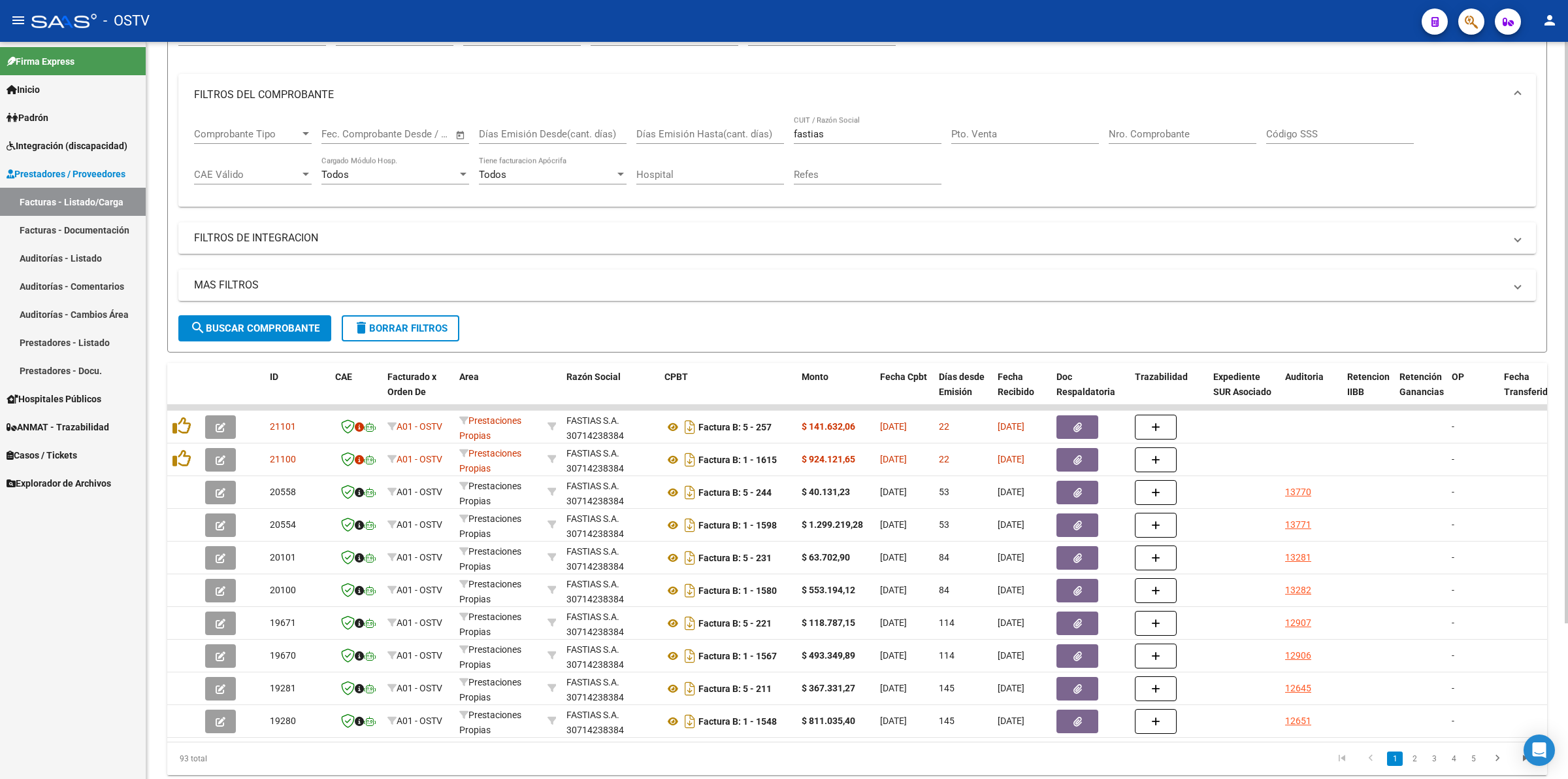
scroll to position [108, 0]
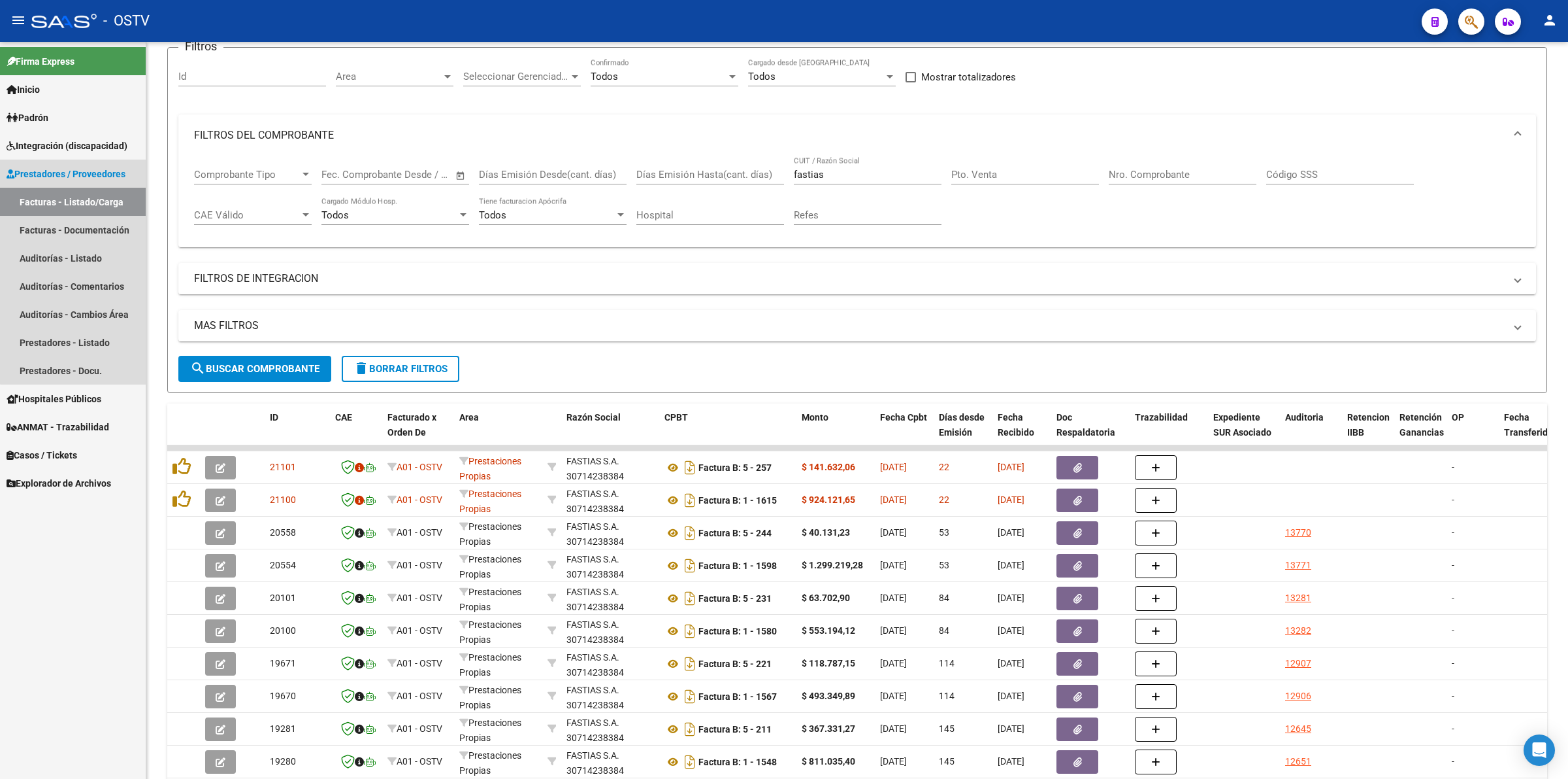
click at [111, 170] on span "Prestadores / Proveedores" at bounding box center [66, 174] width 119 height 14
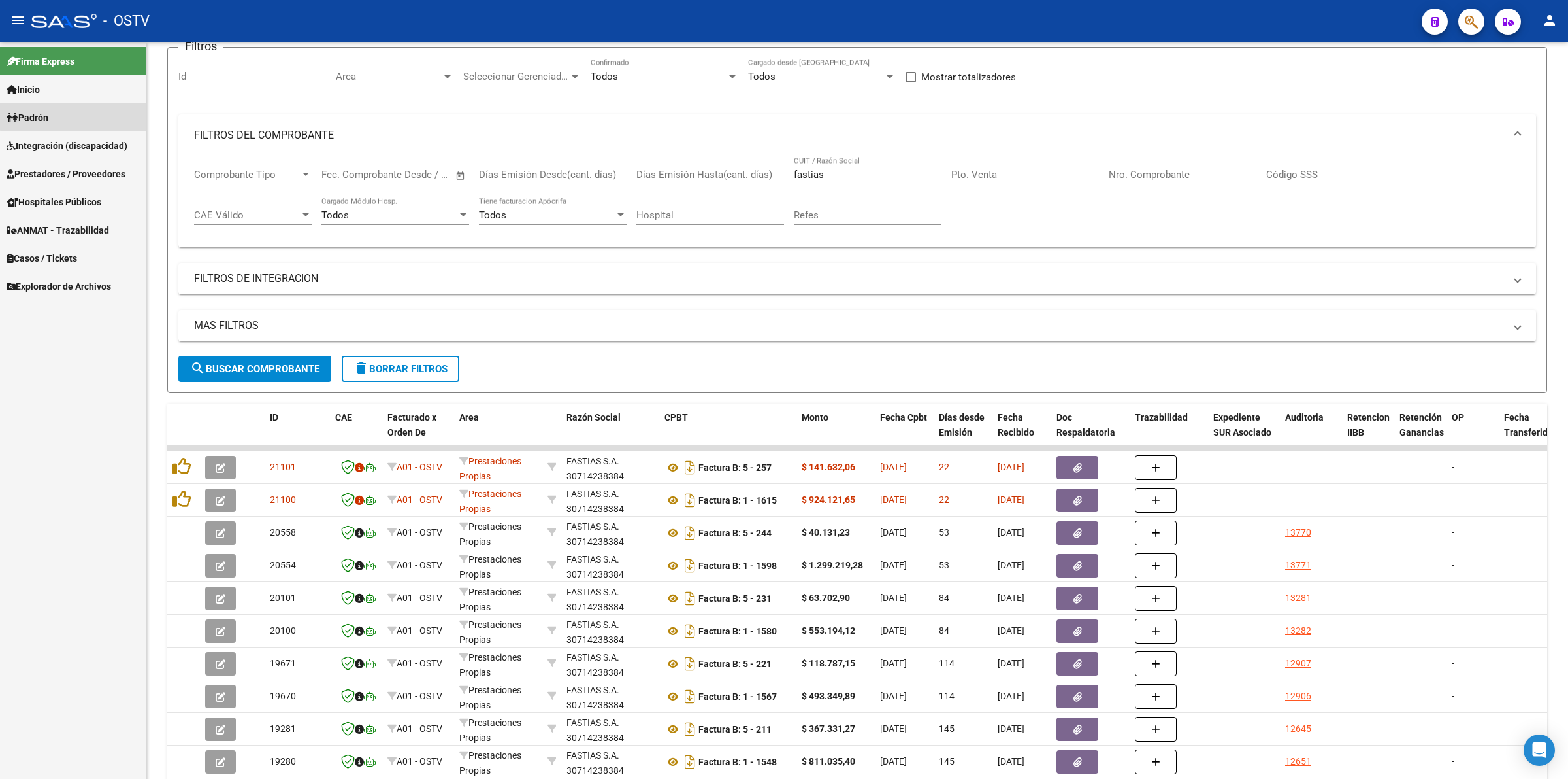
click at [122, 112] on link "Padrón" at bounding box center [73, 117] width 145 height 28
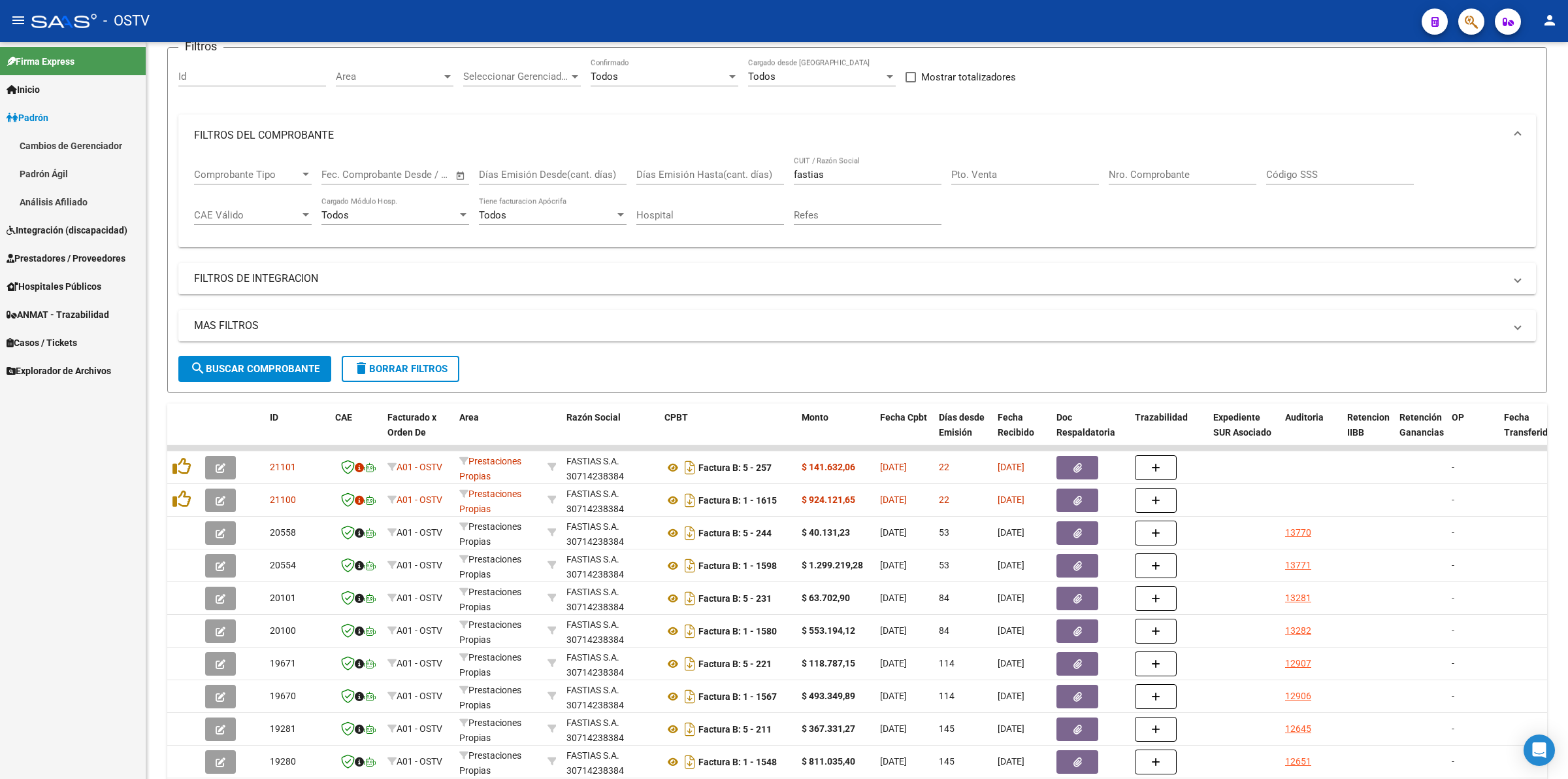
click at [122, 165] on link "Padrón Ágil" at bounding box center [73, 174] width 145 height 28
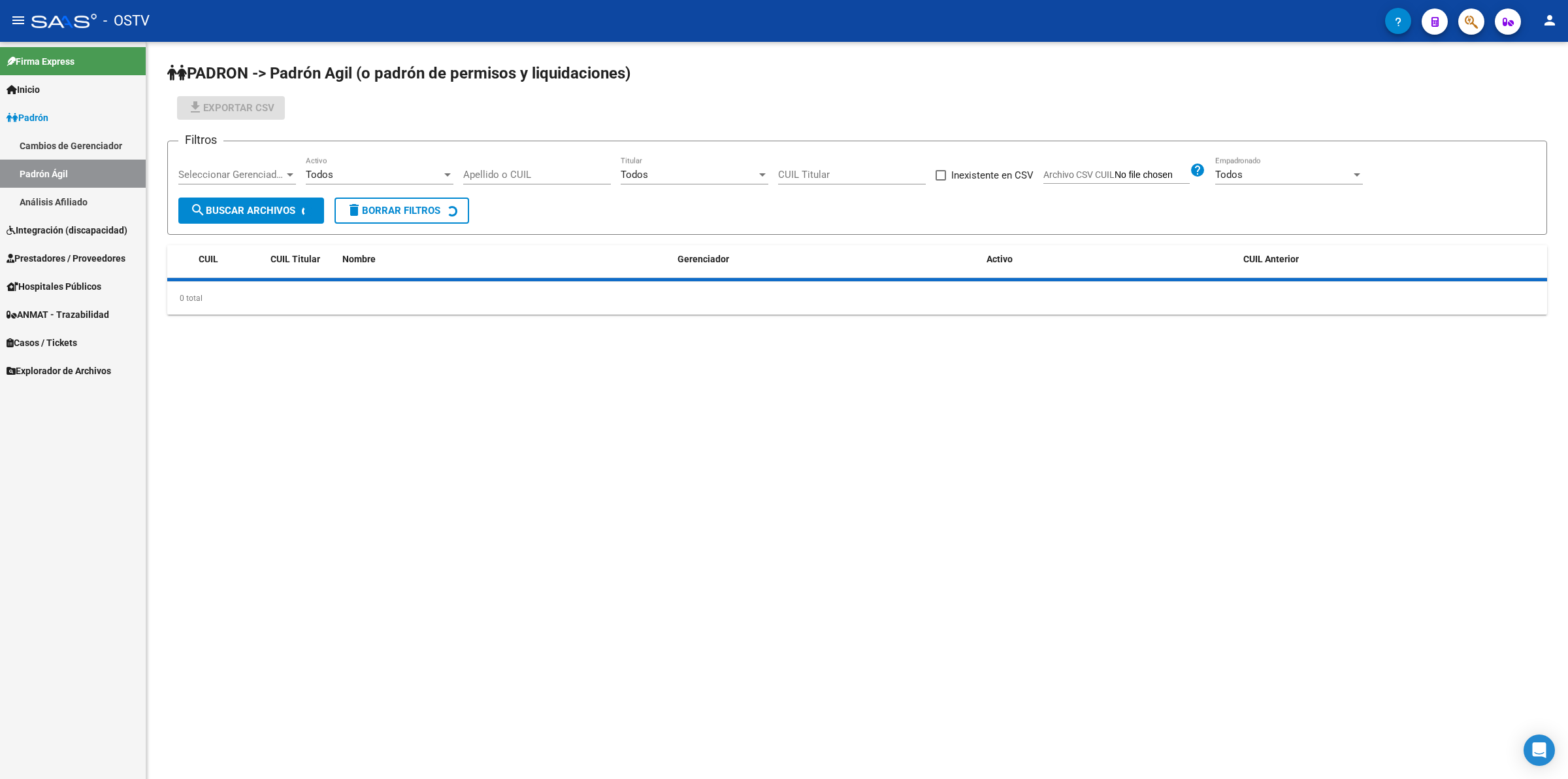
click at [122, 117] on link "Padrón" at bounding box center [73, 117] width 145 height 28
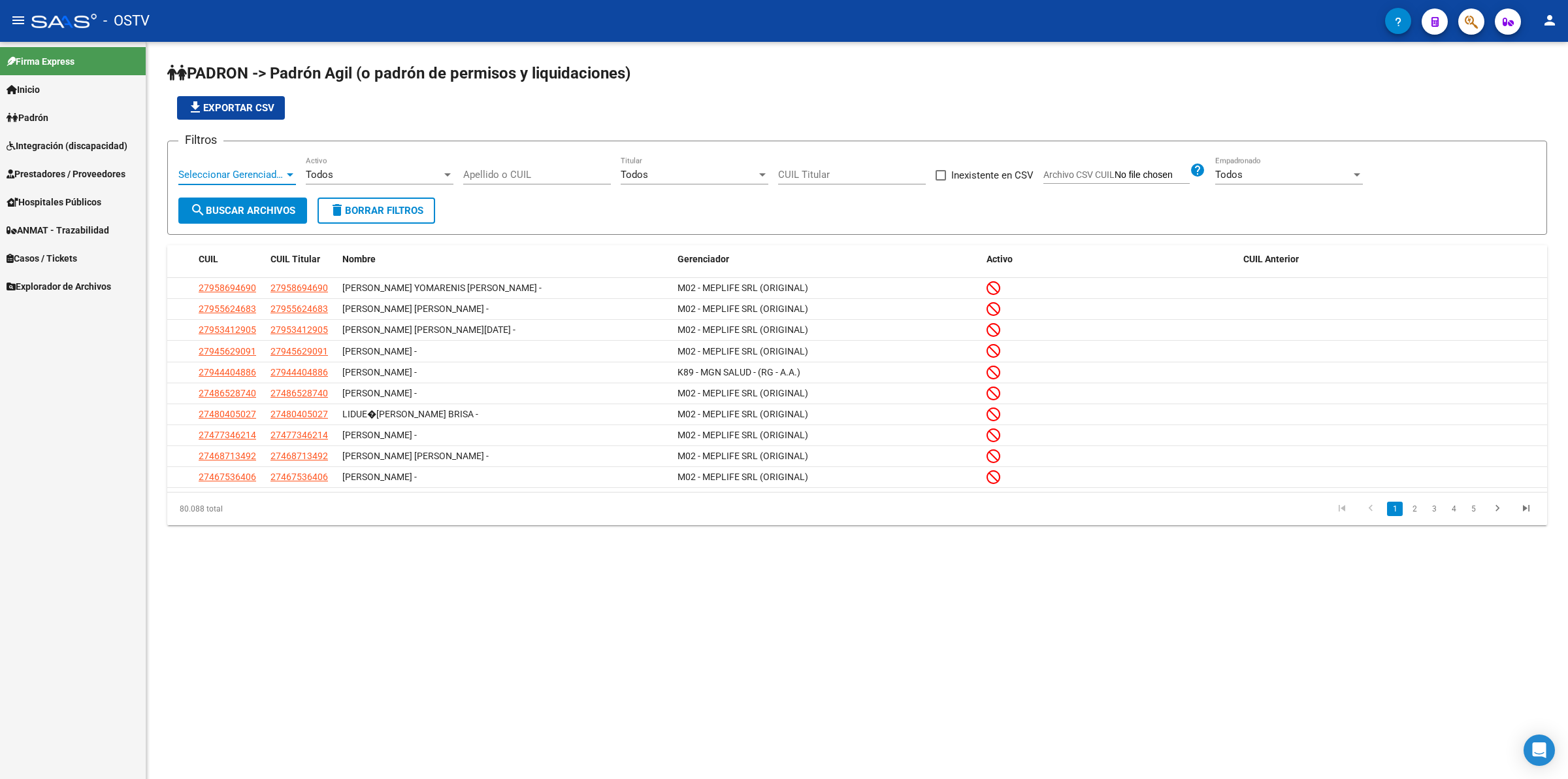
click at [273, 170] on span "Seleccionar Gerenciador" at bounding box center [231, 174] width 106 height 12
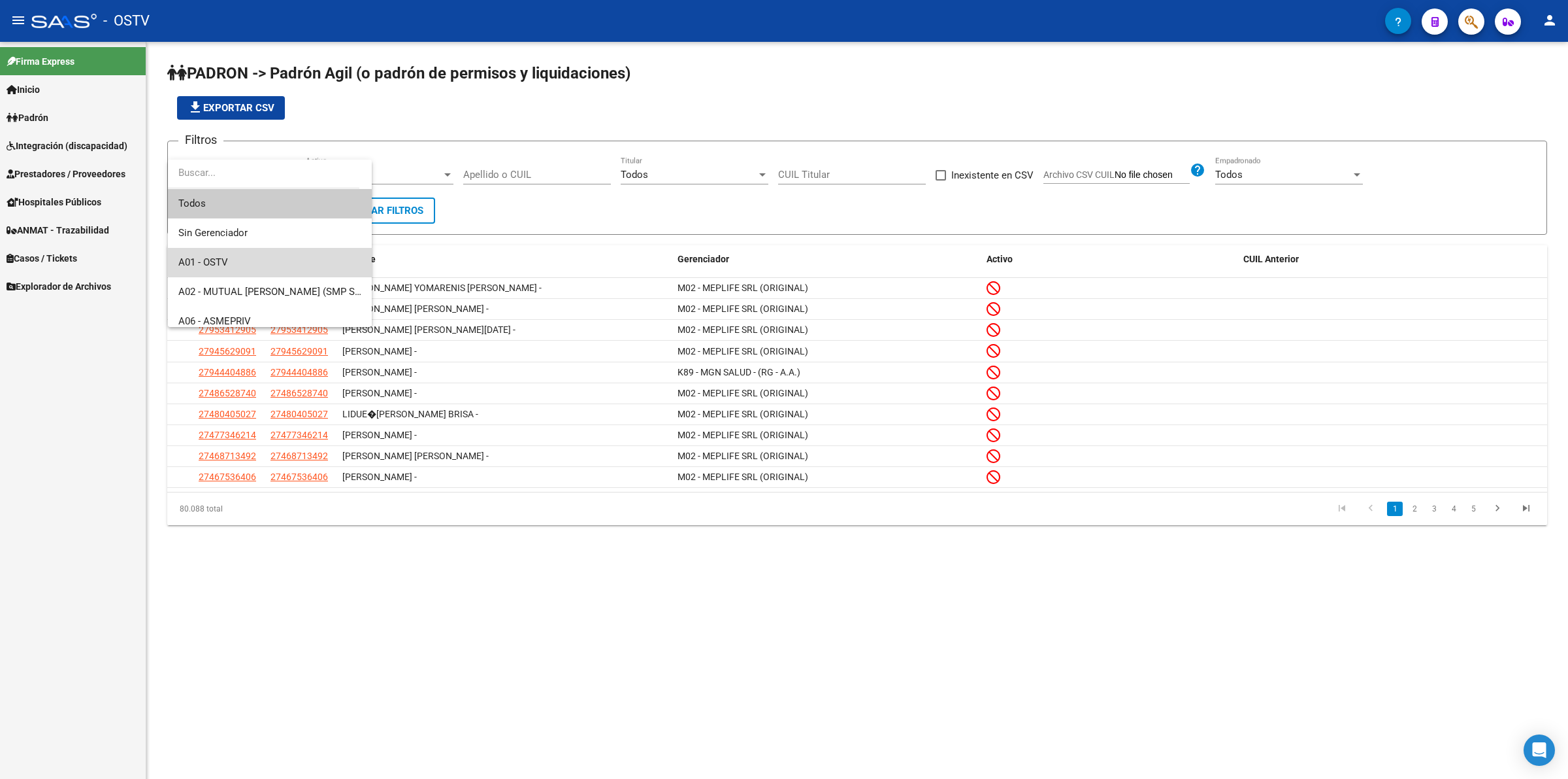
click at [273, 256] on span "A01 - OSTV" at bounding box center [269, 263] width 183 height 30
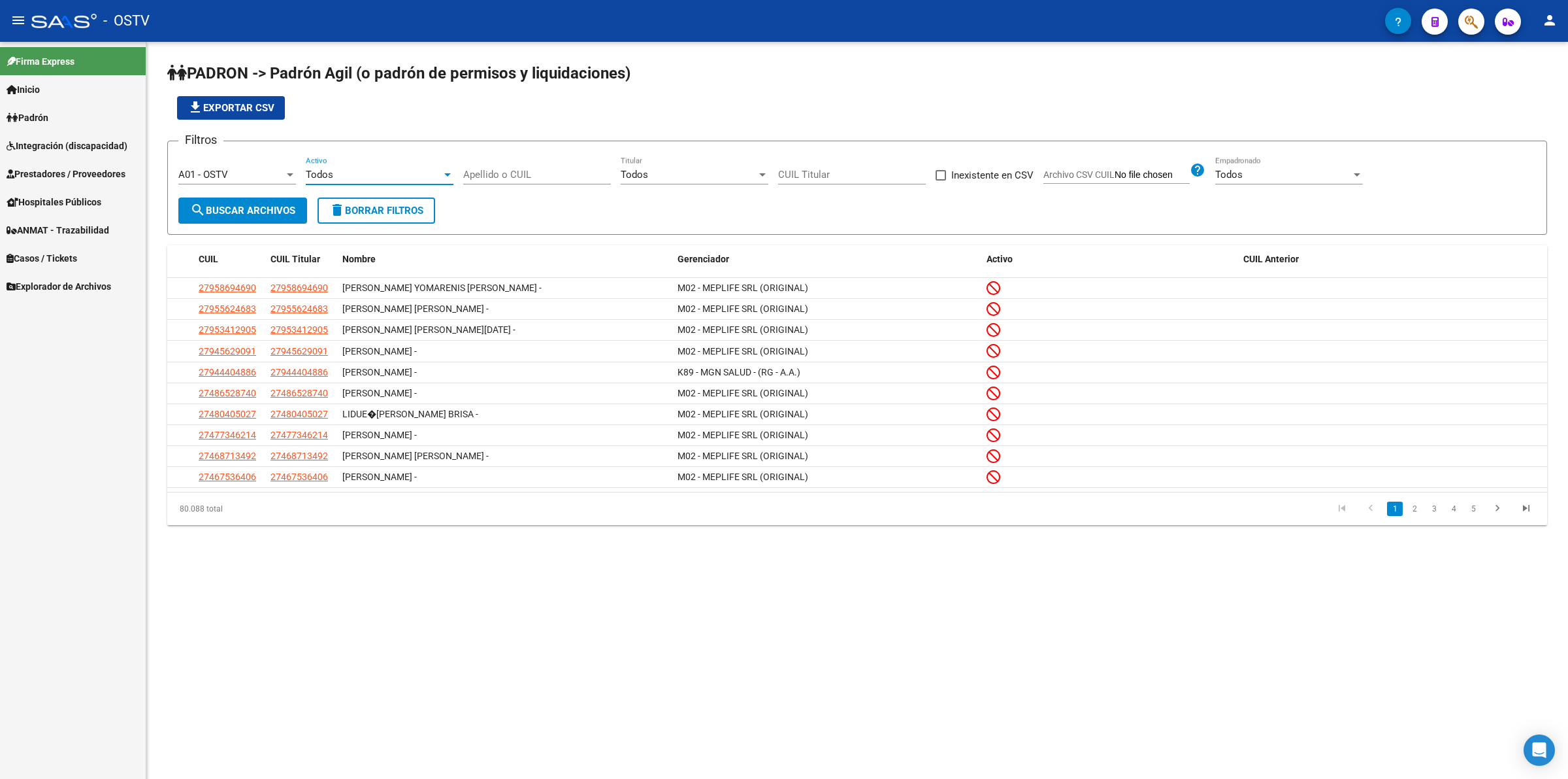
click at [324, 174] on span "Todos" at bounding box center [319, 174] width 27 height 12
click at [336, 210] on span "Si" at bounding box center [379, 203] width 148 height 30
click at [301, 216] on button "search Buscar Archivos" at bounding box center [243, 211] width 129 height 26
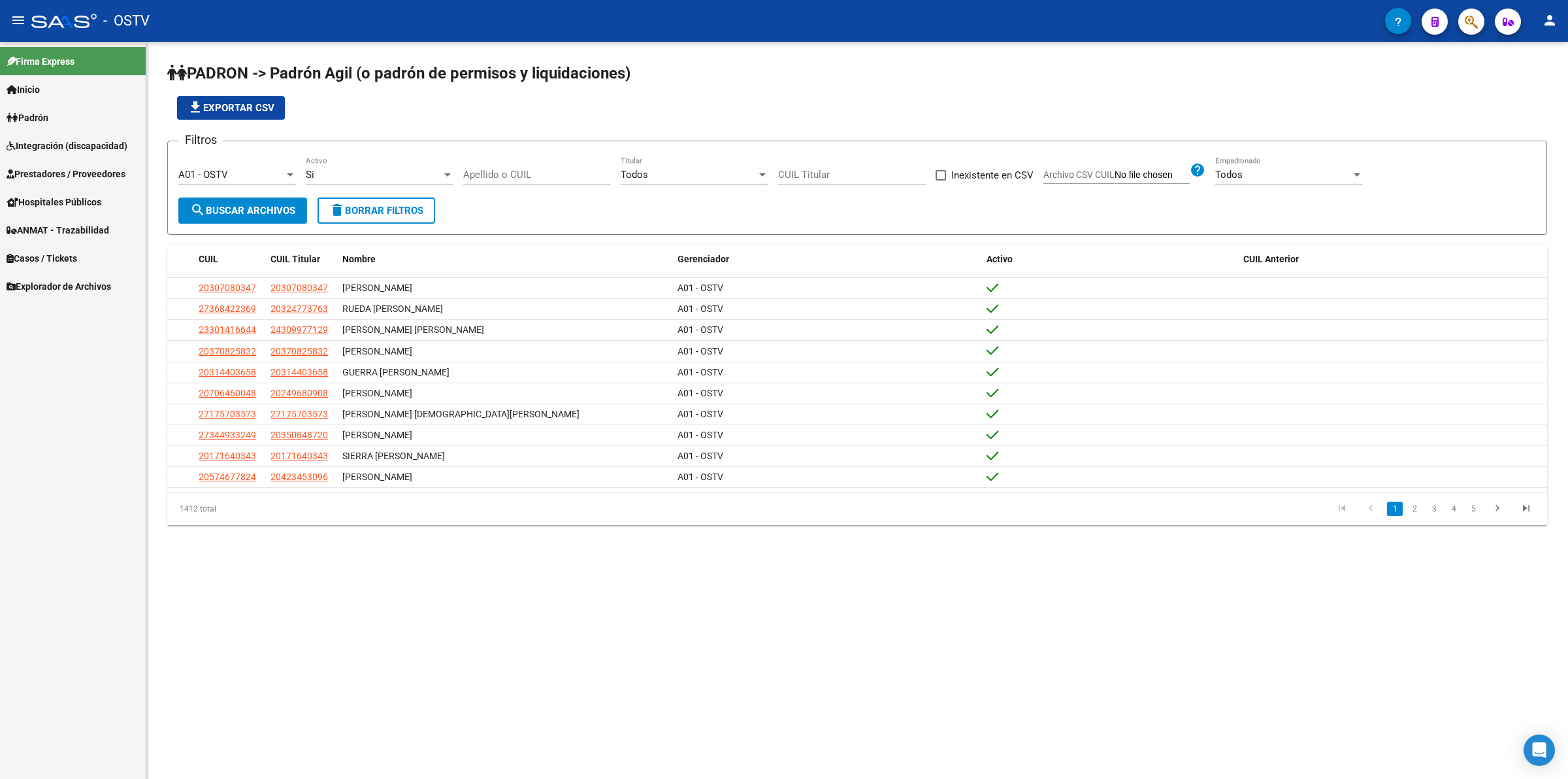
click at [636, 110] on div "file_download Exportar CSV" at bounding box center [857, 108] width 1380 height 23
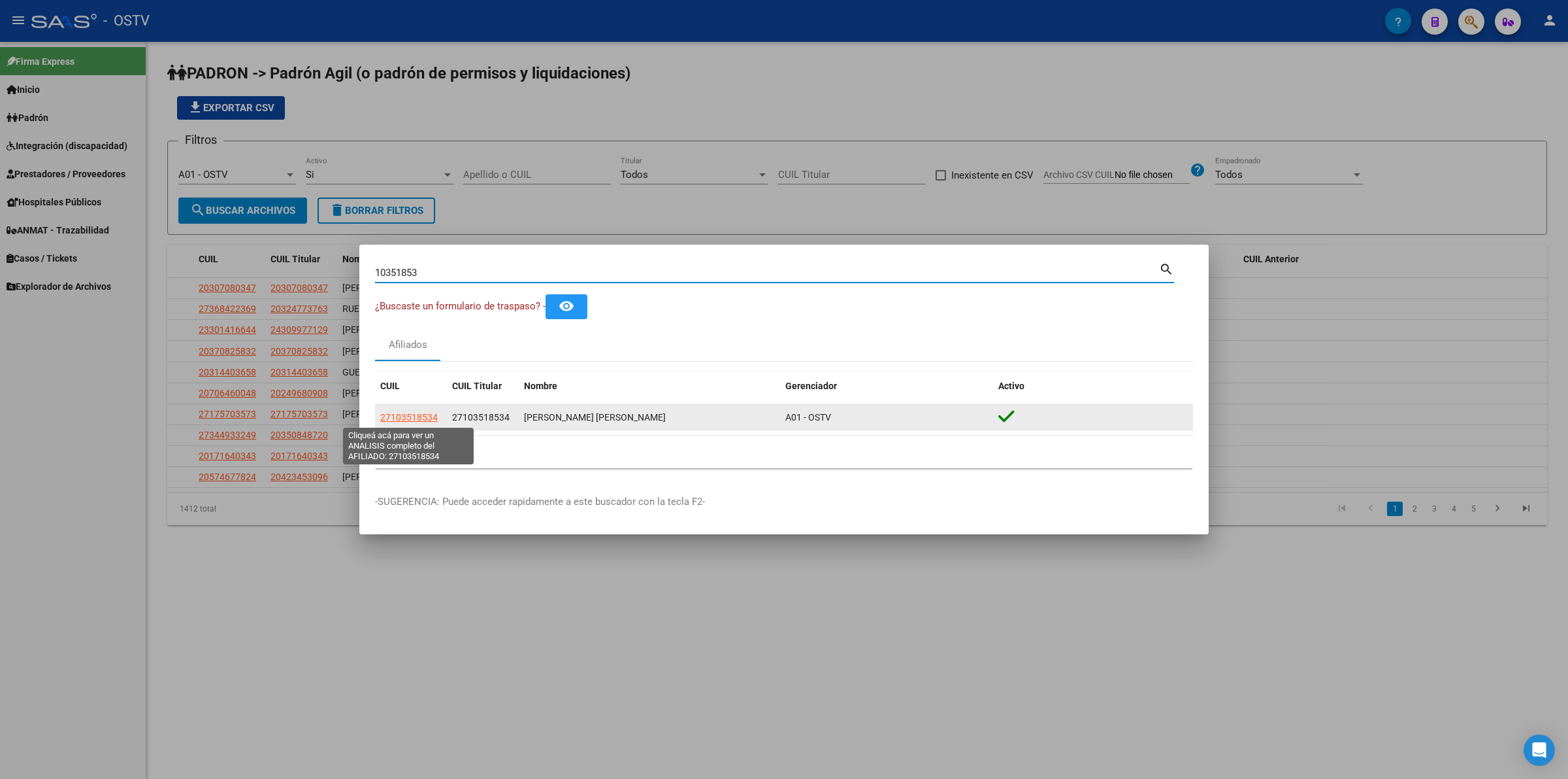
click at [401, 416] on span "27103518534" at bounding box center [409, 417] width 58 height 11
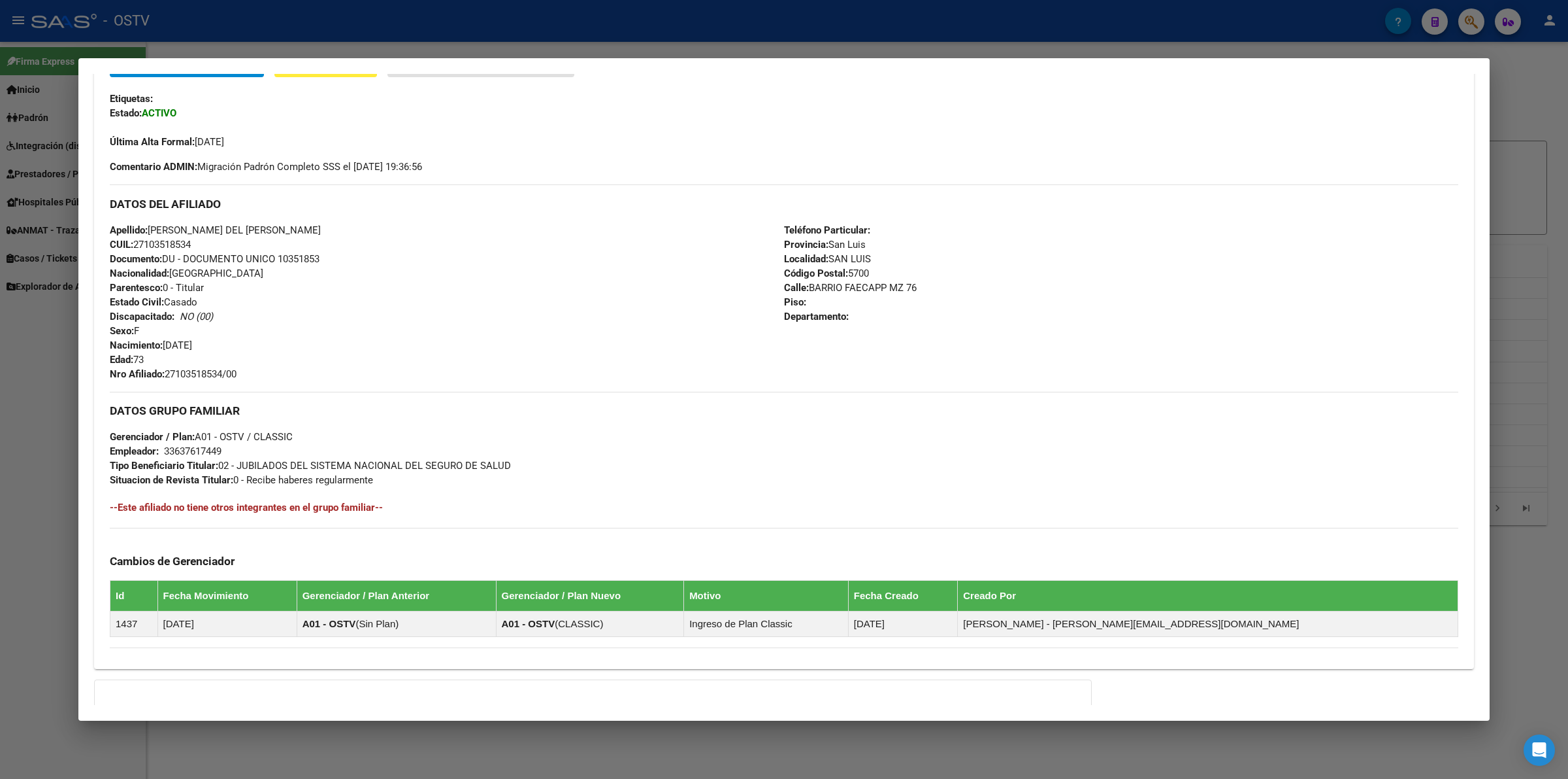
scroll to position [164, 0]
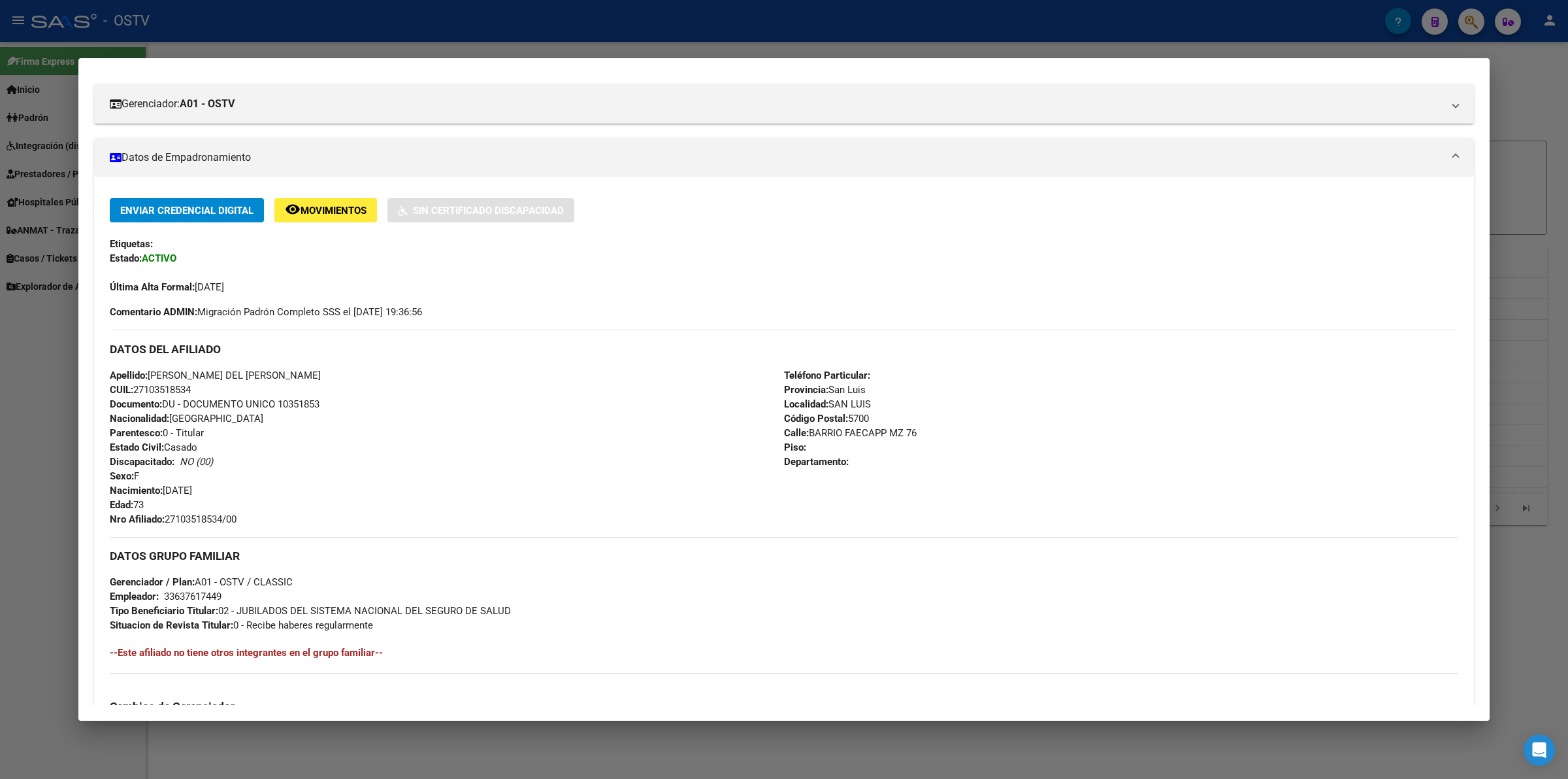
drag, startPoint x: 155, startPoint y: 373, endPoint x: 311, endPoint y: 367, distance: 156.1
click at [311, 368] on div "Apellido: [PERSON_NAME] DEL [PERSON_NAME] CUIL: 27103518534 Documento: DU - DOC…" at bounding box center [447, 447] width 674 height 158
click at [309, 368] on div "Apellido: [PERSON_NAME] DEL [PERSON_NAME] CUIL: 27103518534 Documento: DU - DOC…" at bounding box center [447, 447] width 674 height 158
drag, startPoint x: 151, startPoint y: 376, endPoint x: 304, endPoint y: 370, distance: 153.1
click at [304, 370] on div "Apellido: [PERSON_NAME] DEL [PERSON_NAME] CUIL: 27103518534 Documento: DU - DOC…" at bounding box center [447, 447] width 674 height 158
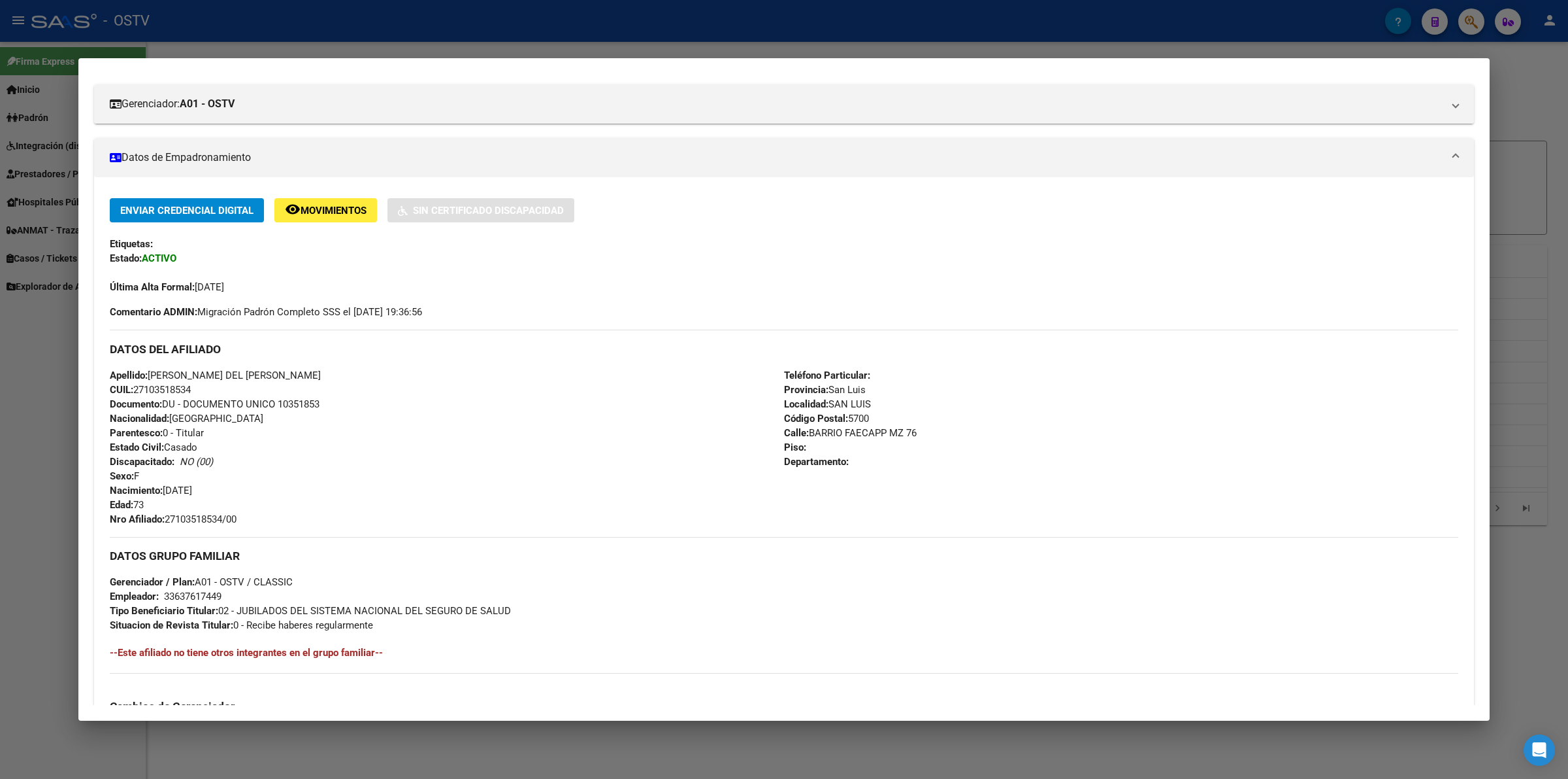
copy span "[PERSON_NAME] DEL [PERSON_NAME]"
click at [314, 36] on div at bounding box center [784, 390] width 1568 height 779
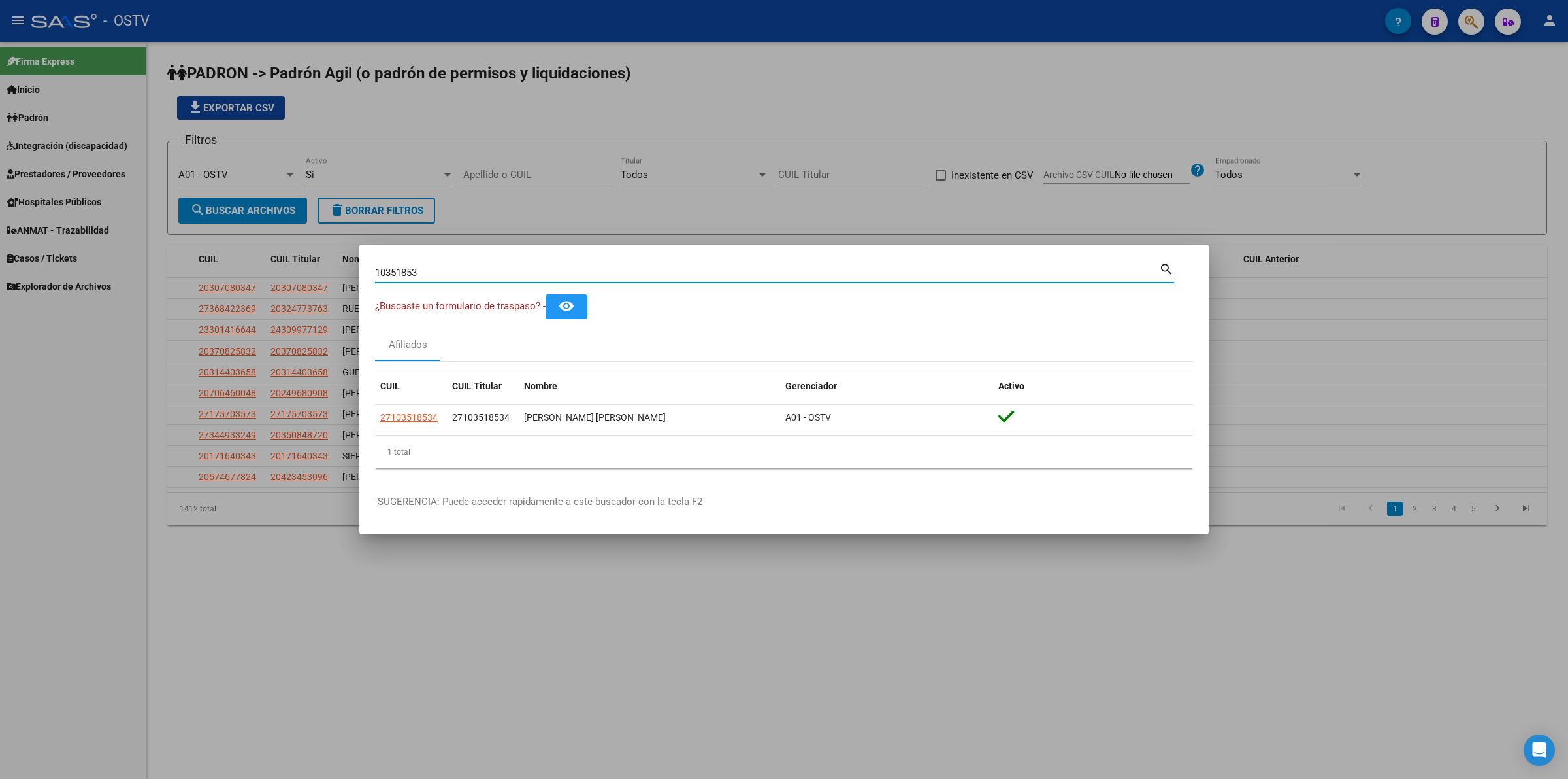
drag, startPoint x: 456, startPoint y: 273, endPoint x: 40, endPoint y: 220, distance: 419.4
click at [52, 222] on div "10351853 Buscar (apellido, dni, cuil, nro traspaso, cuit, obra social) search ¿…" at bounding box center [784, 390] width 1568 height 779
paste input "59523967"
drag, startPoint x: 428, startPoint y: 268, endPoint x: 203, endPoint y: 247, distance: 226.0
click at [206, 247] on div "59523967 Buscar (apellido, dni, cuil, nro traspaso, cuit, obra social) search ¿…" at bounding box center [784, 390] width 1568 height 779
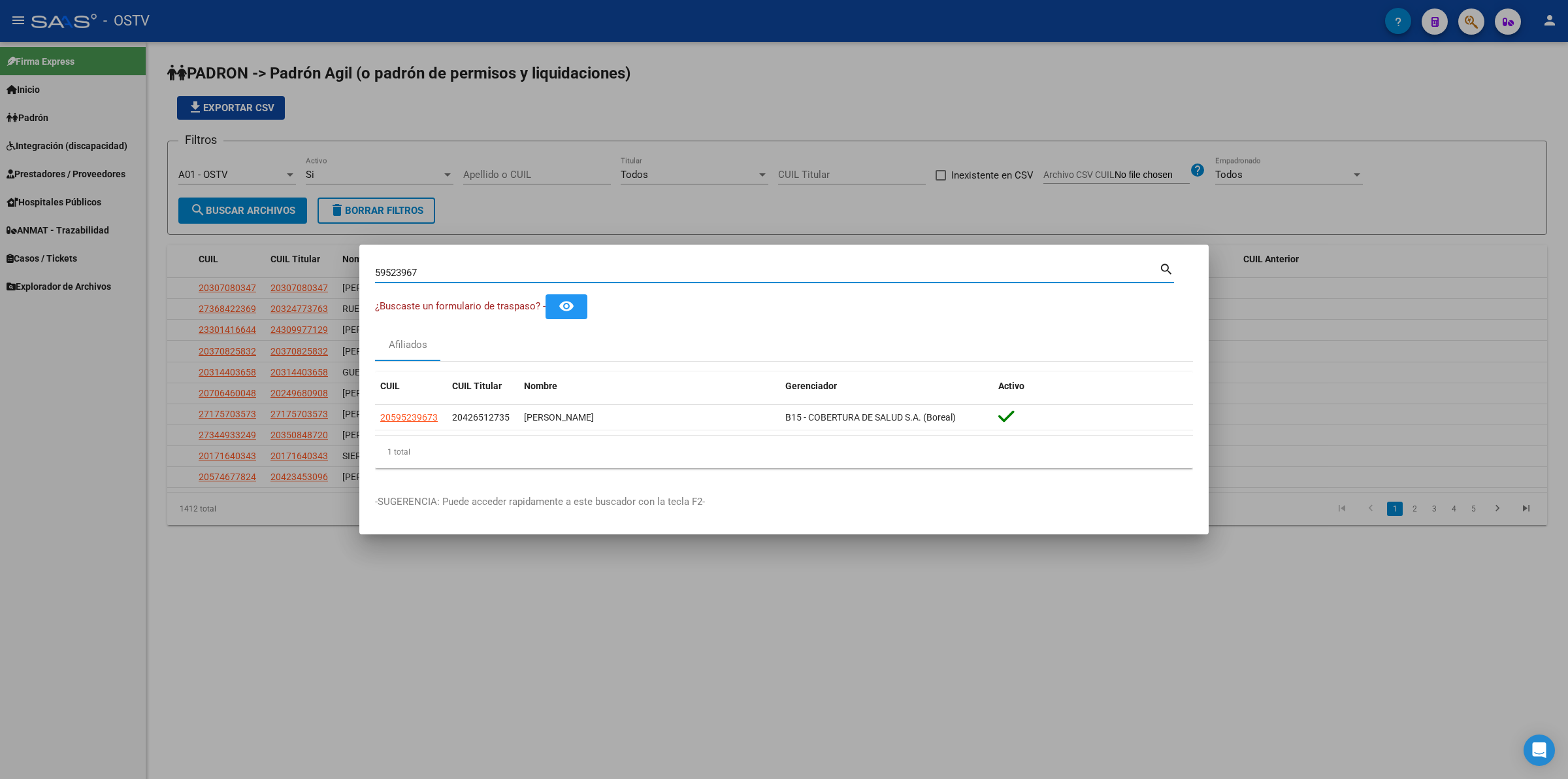
paste input "775303"
type input "7753037"
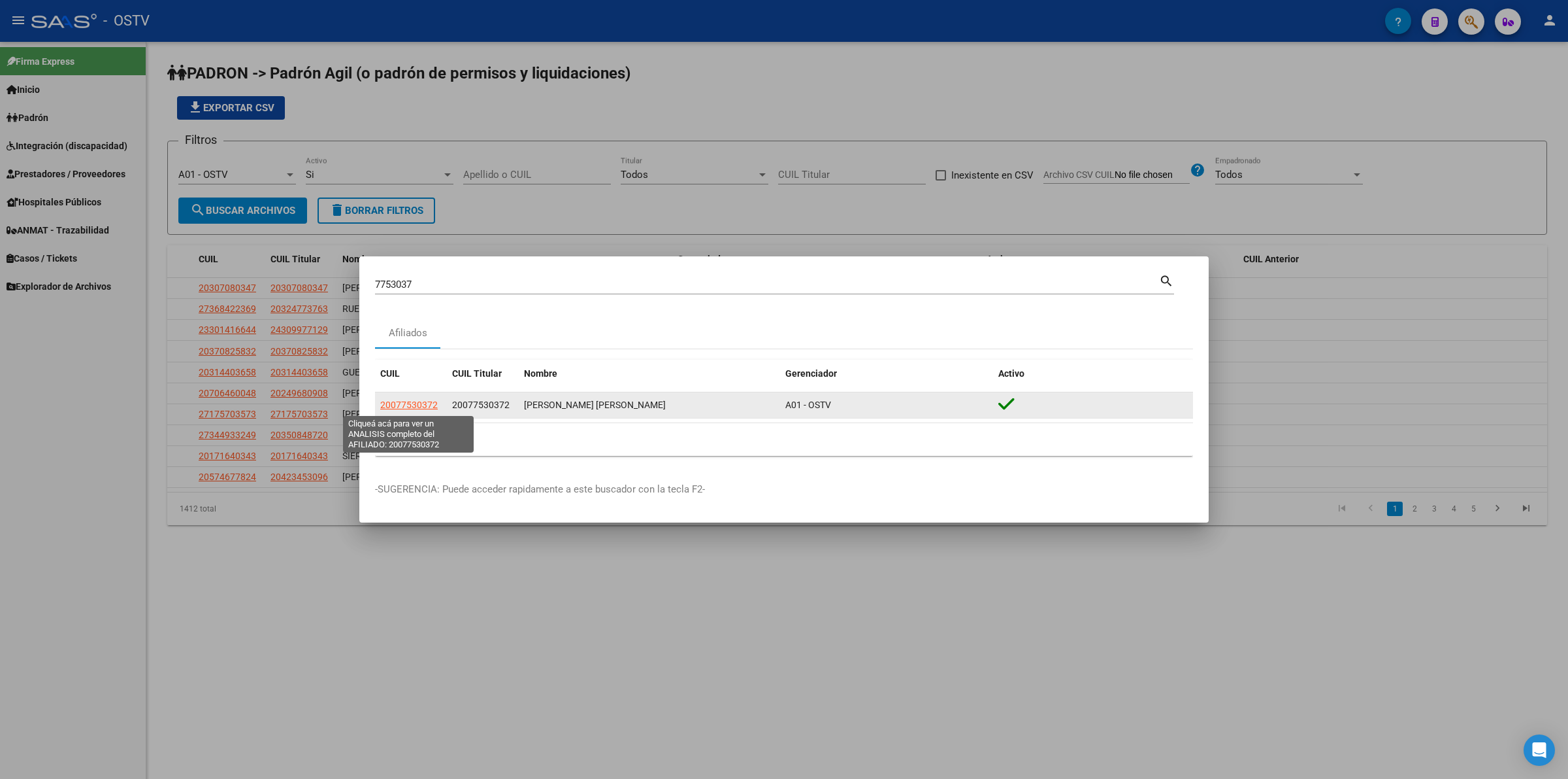
click at [403, 406] on span "20077530372" at bounding box center [409, 404] width 58 height 11
type textarea "20077530372"
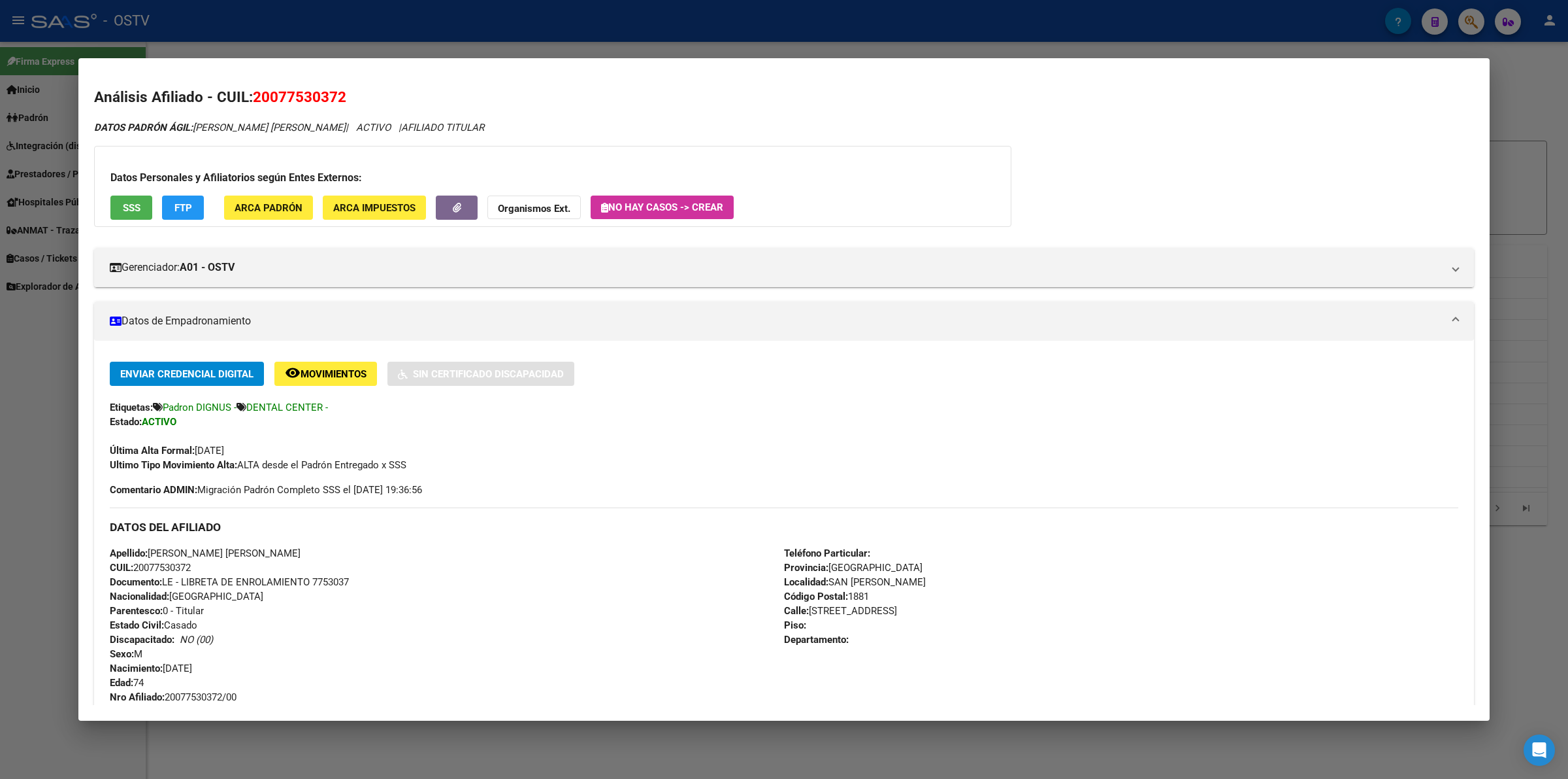
click at [288, 30] on div at bounding box center [784, 390] width 1568 height 779
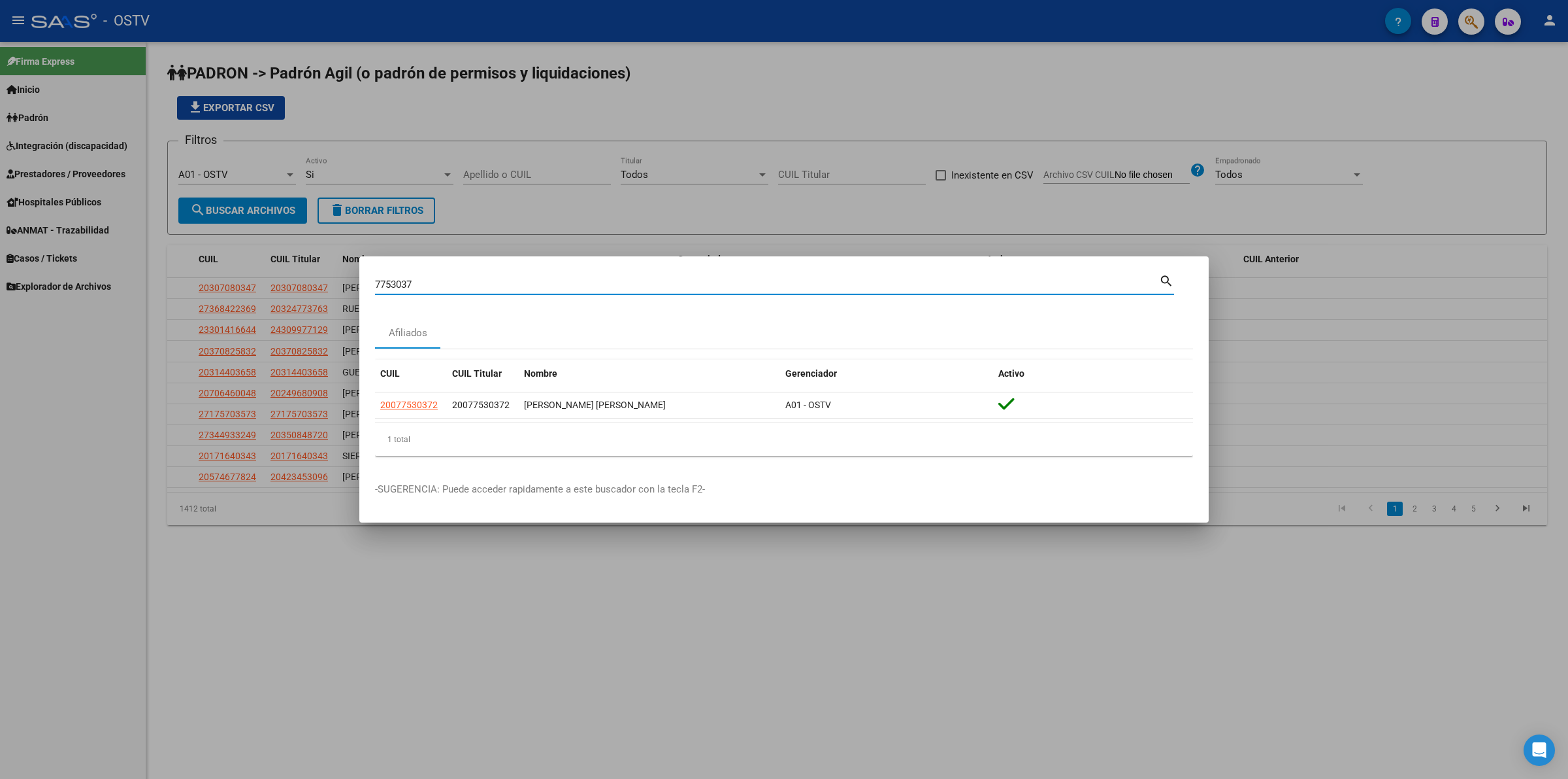
drag, startPoint x: 416, startPoint y: 283, endPoint x: 323, endPoint y: 285, distance: 93.0
click at [323, 285] on div "7753037 Buscar (apellido, dni, cuil, nro traspaso, cuit, obra social) search Af…" at bounding box center [784, 390] width 1568 height 779
type input "7674260"
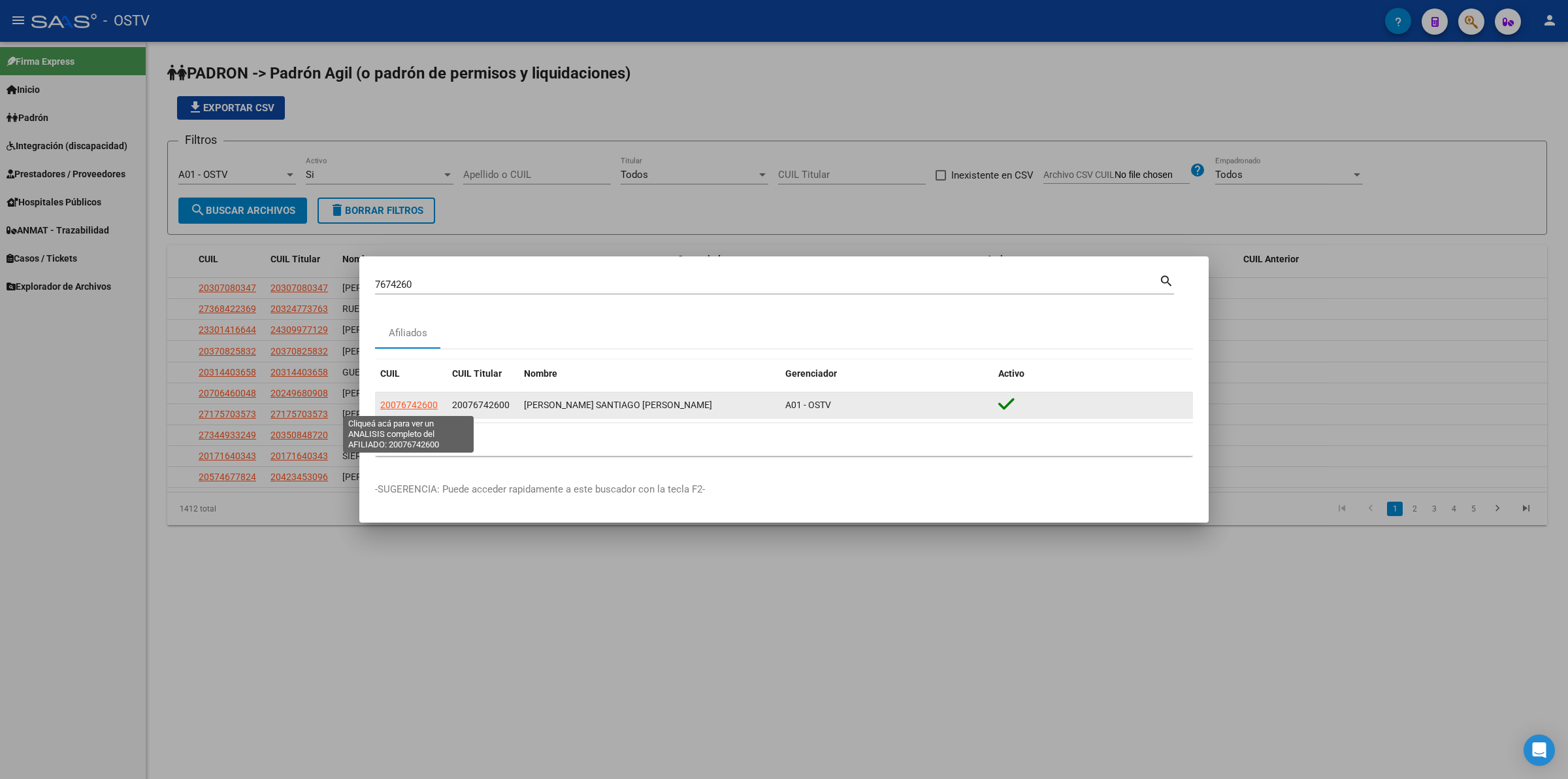
click at [417, 406] on span "20076742600" at bounding box center [409, 404] width 58 height 11
type textarea "20076742600"
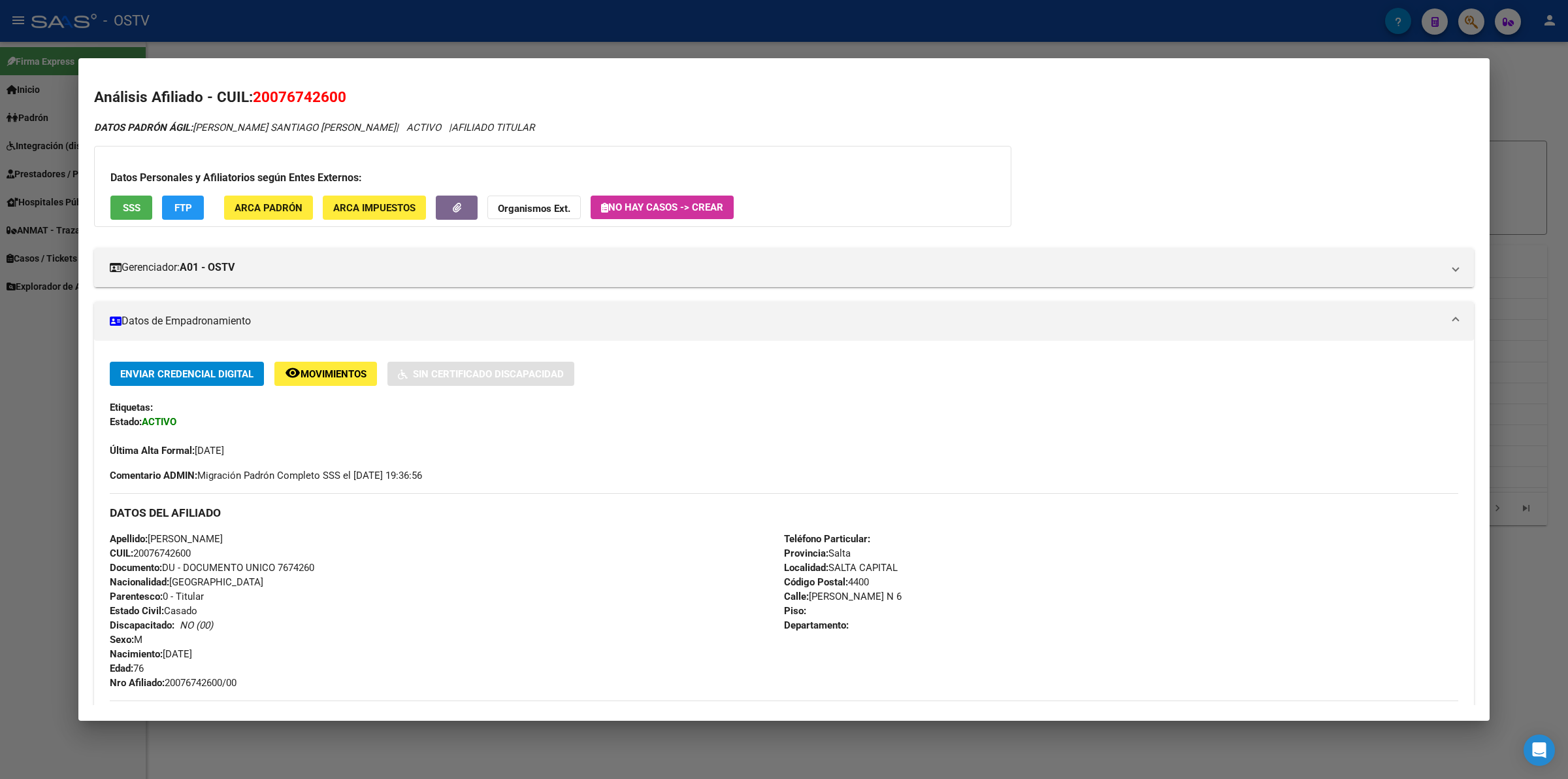
drag, startPoint x: 151, startPoint y: 533, endPoint x: 256, endPoint y: 533, distance: 105.0
click at [223, 533] on span "Apellido: [PERSON_NAME]" at bounding box center [166, 538] width 113 height 12
copy span "[PERSON_NAME]"
